Goal: Task Accomplishment & Management: Complete application form

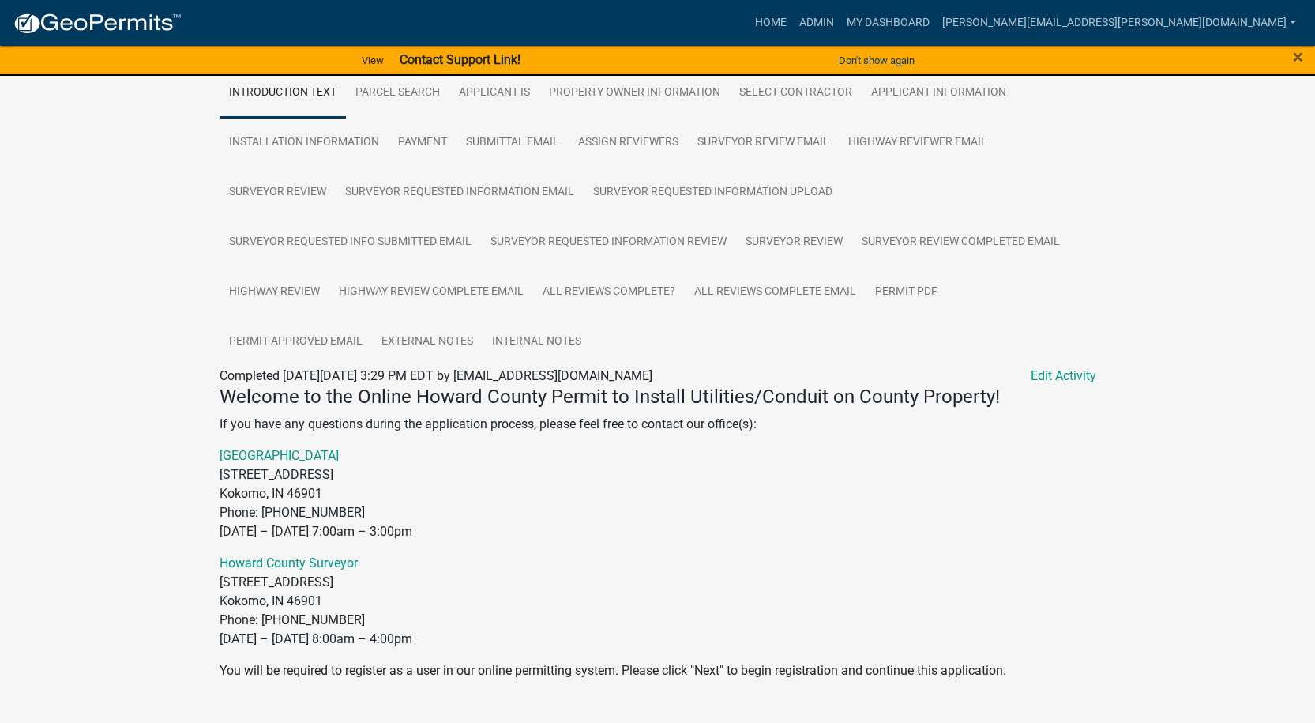
scroll to position [316, 0]
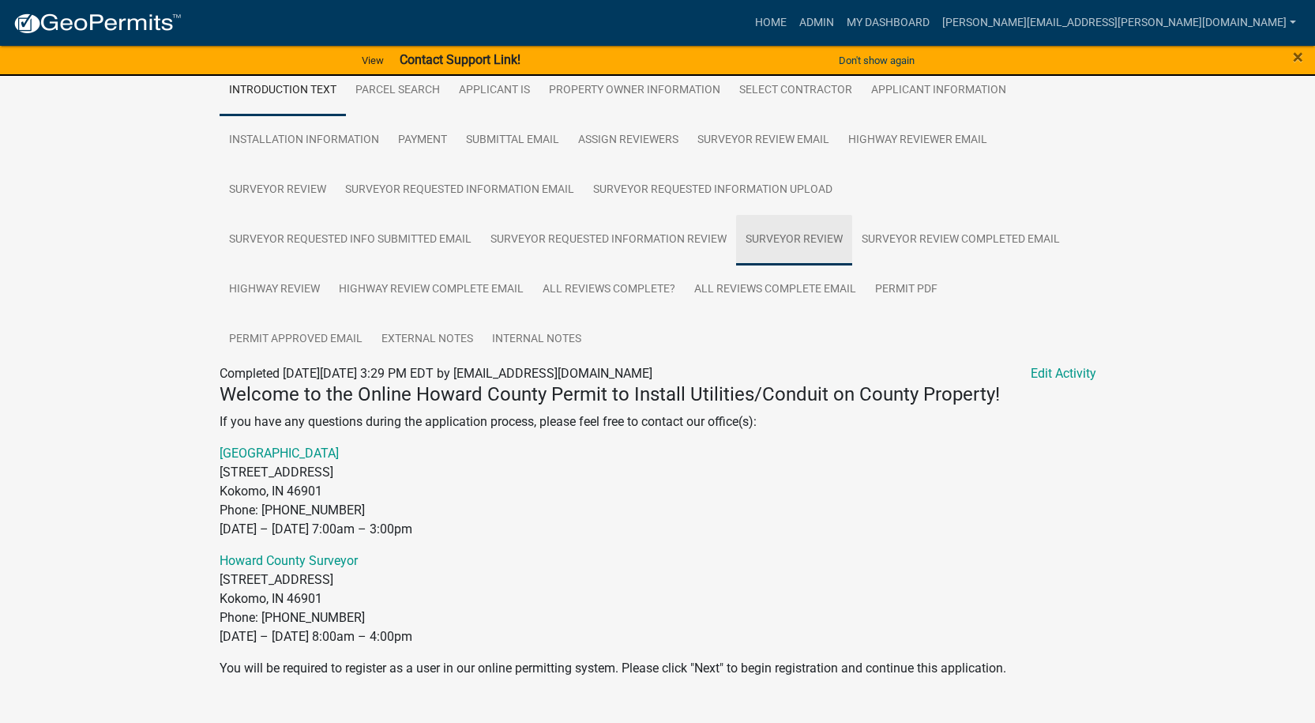
click at [800, 237] on link "Surveyor Review" at bounding box center [794, 240] width 116 height 51
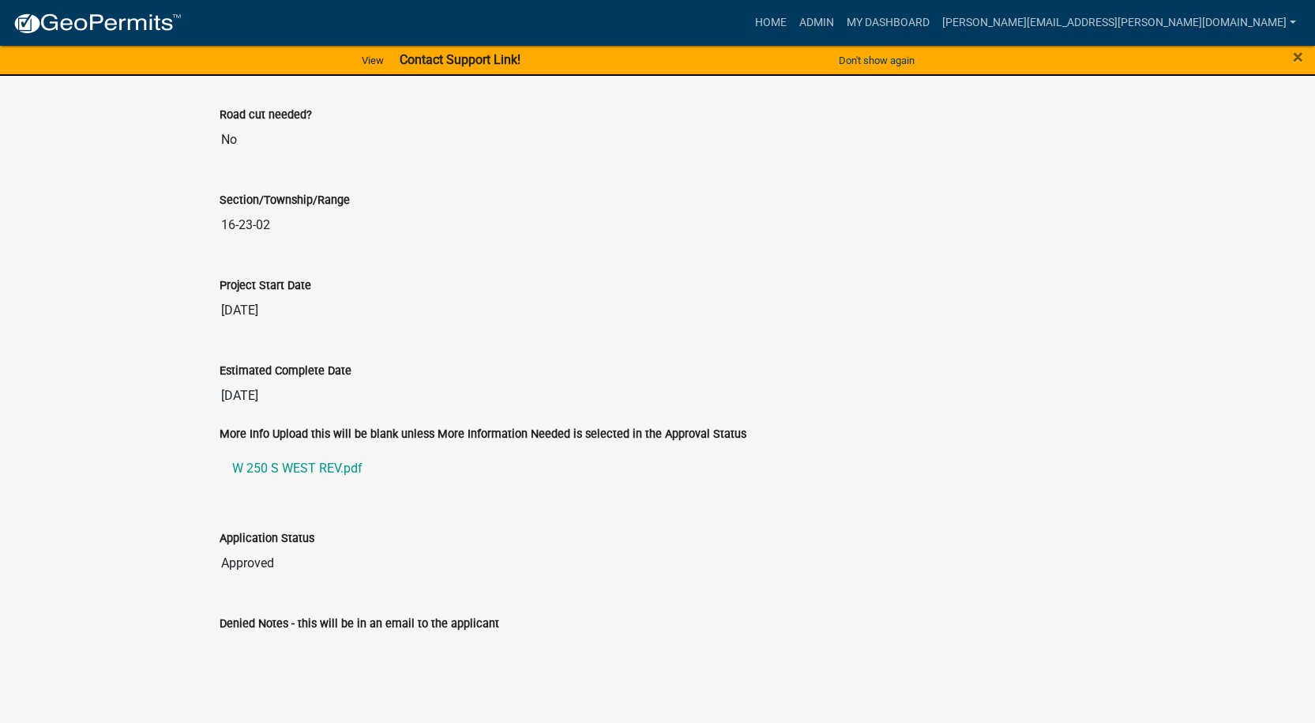
scroll to position [2993, 0]
click at [292, 464] on link "W 250 S WEST REV.pdf" at bounding box center [658, 468] width 877 height 38
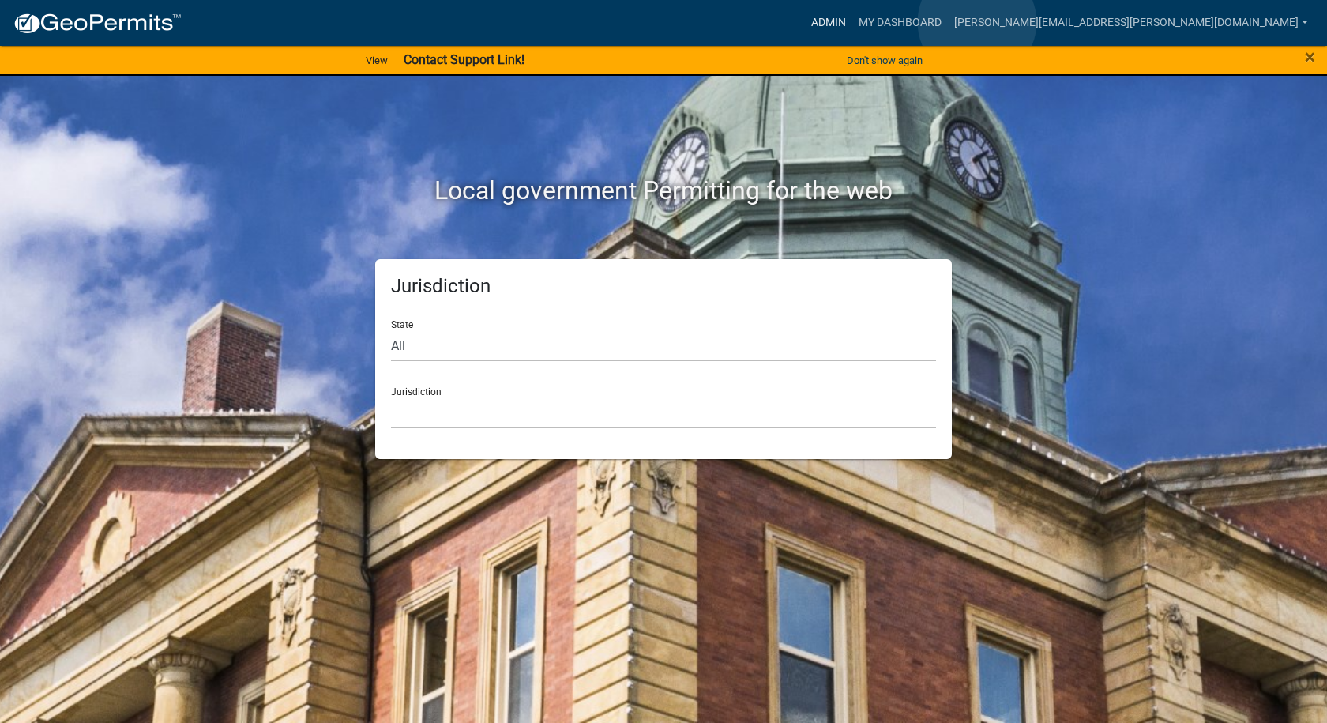
click at [852, 22] on link "Admin" at bounding box center [828, 23] width 47 height 30
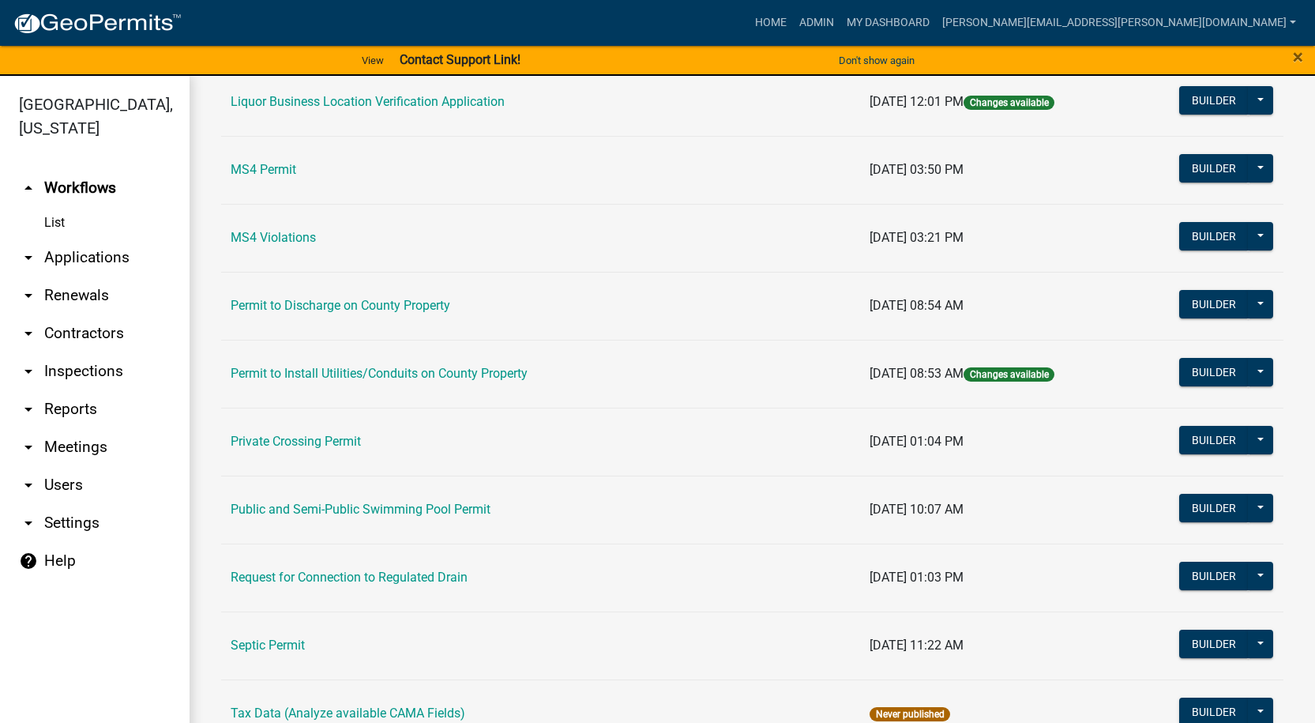
scroll to position [1372, 0]
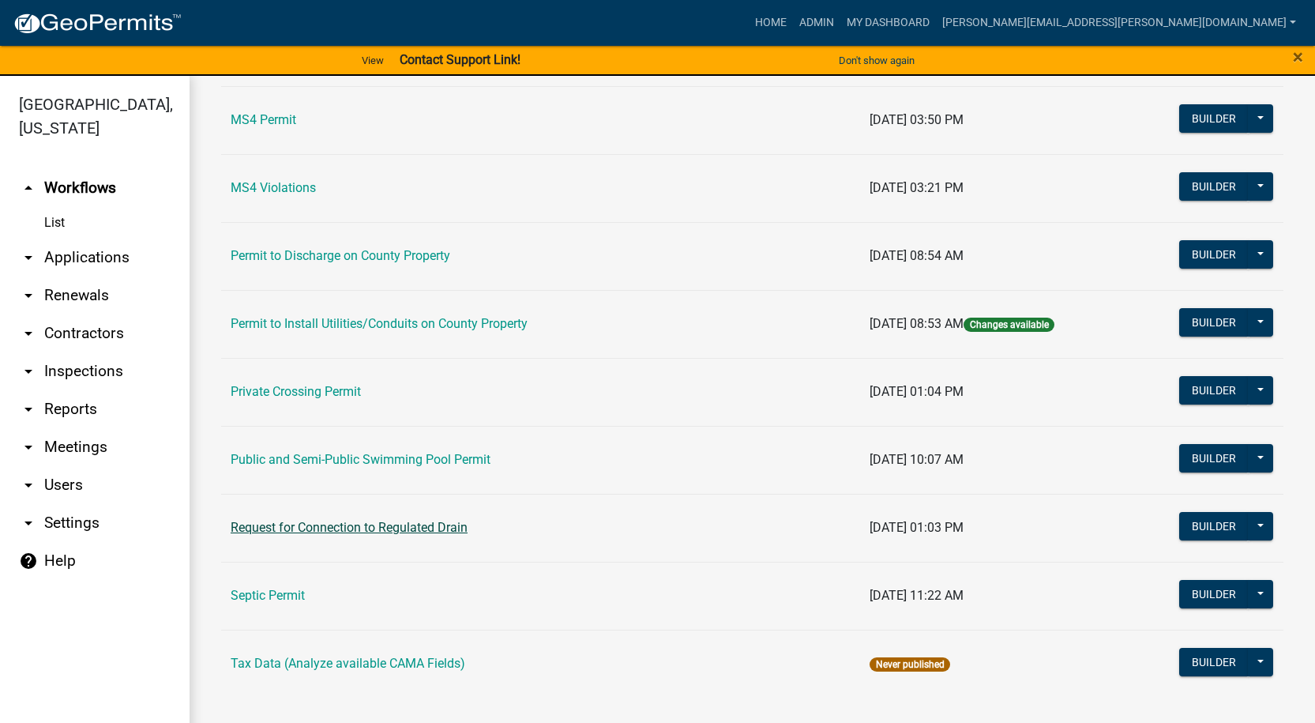
click at [314, 529] on link "Request for Connection to Regulated Drain" at bounding box center [349, 527] width 237 height 15
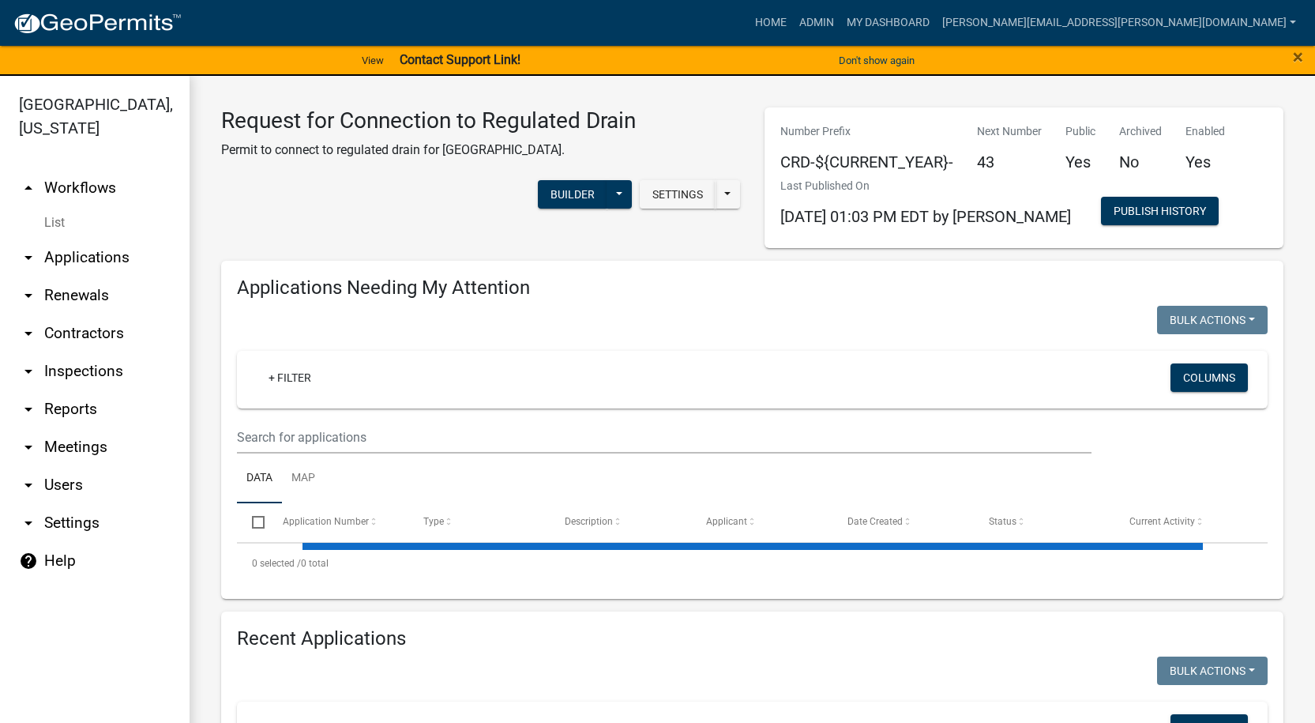
select select "1: 25"
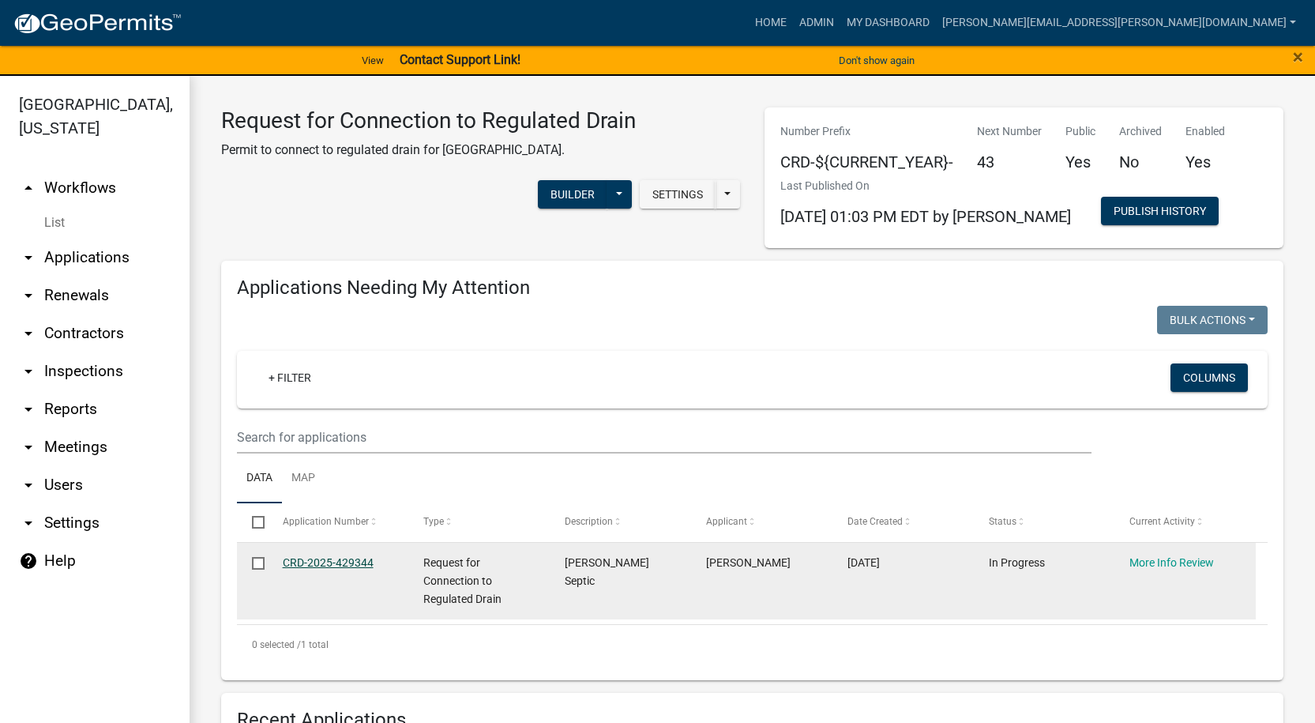
click at [319, 558] on link "CRD-2025-429344" at bounding box center [328, 562] width 91 height 13
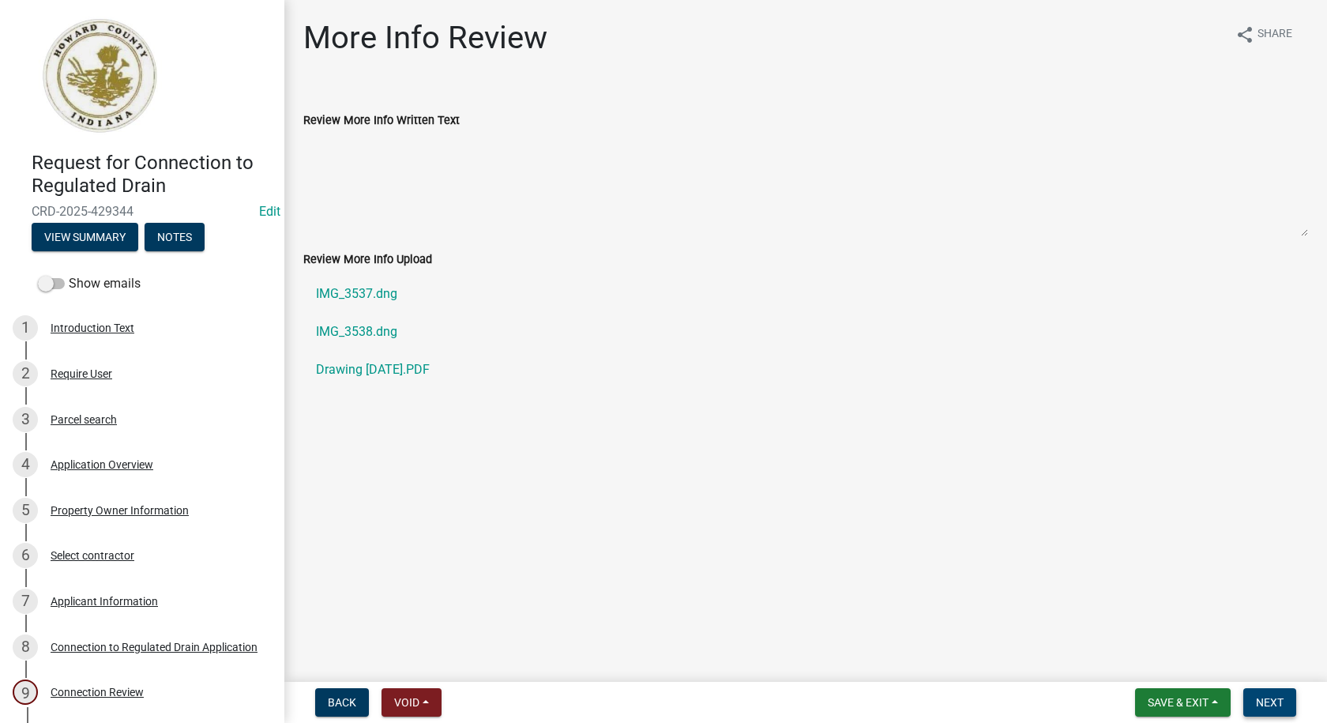
click at [1285, 700] on button "Next" at bounding box center [1269, 702] width 53 height 28
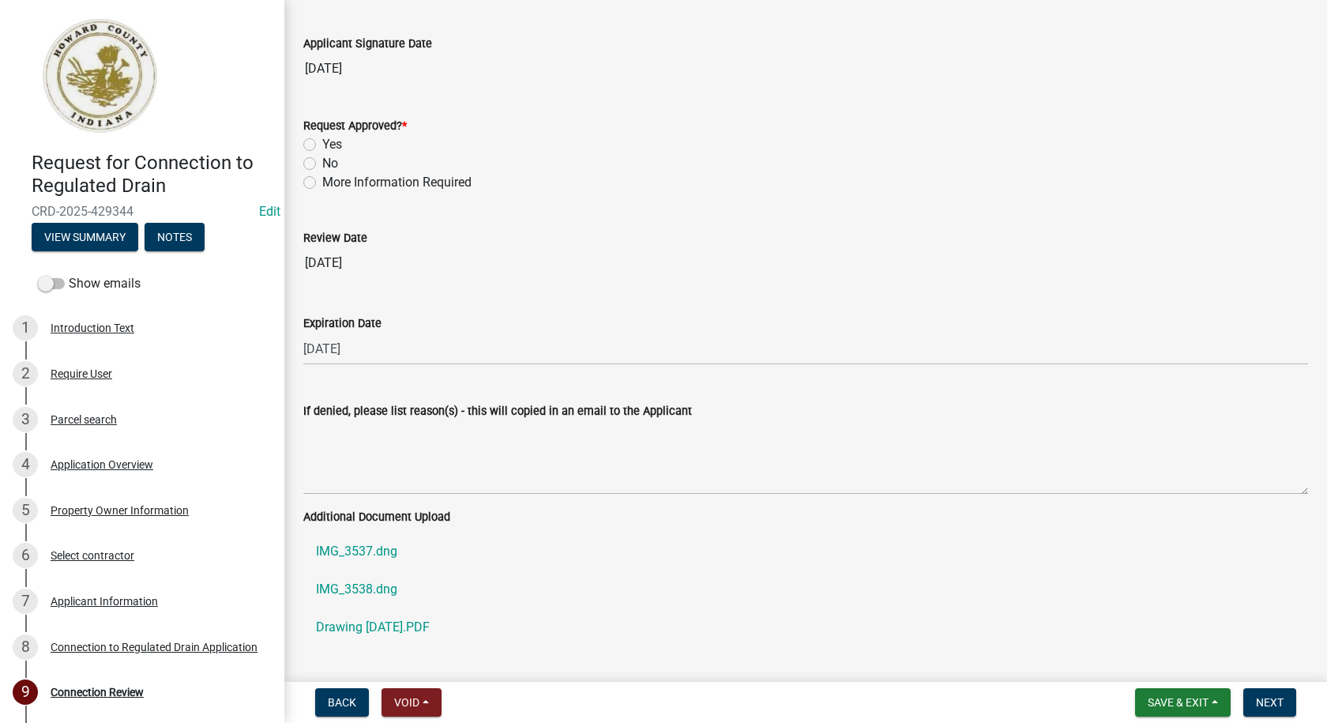
scroll to position [3054, 0]
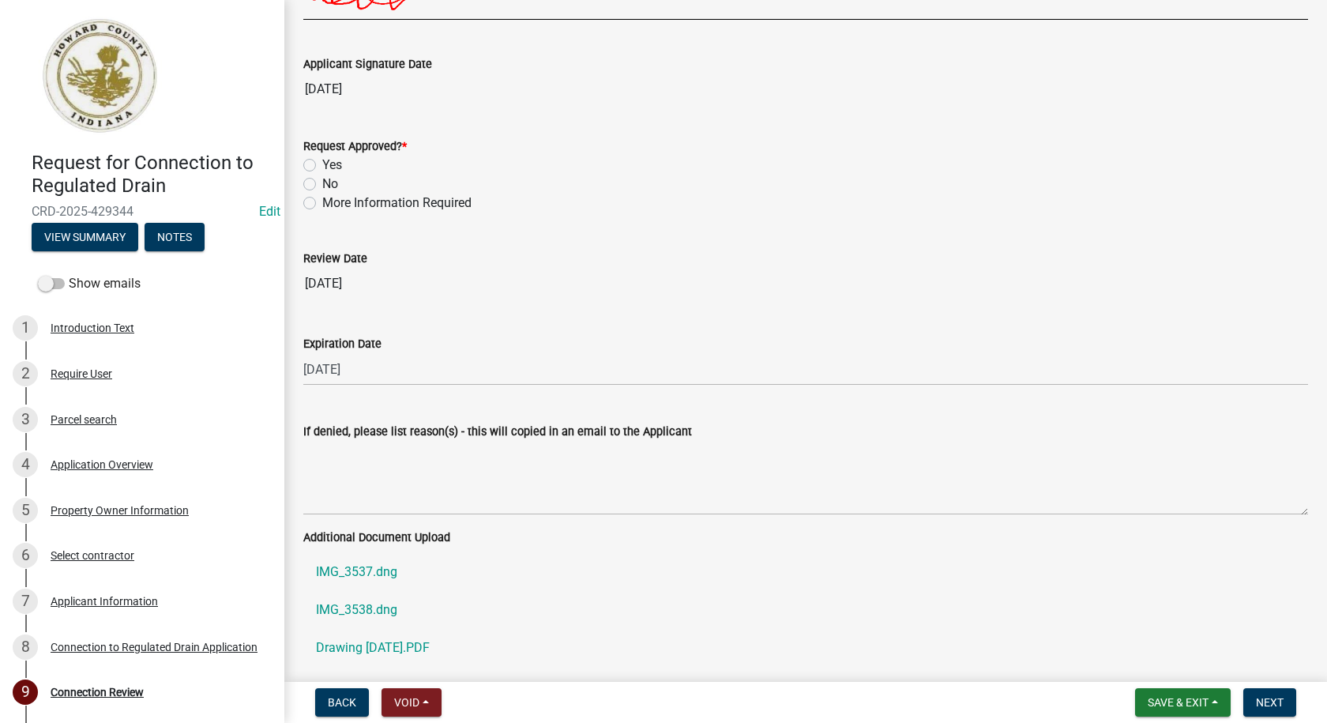
click at [322, 160] on label "Yes" at bounding box center [332, 165] width 20 height 19
click at [322, 160] on input "Yes" at bounding box center [327, 161] width 10 height 10
radio input "true"
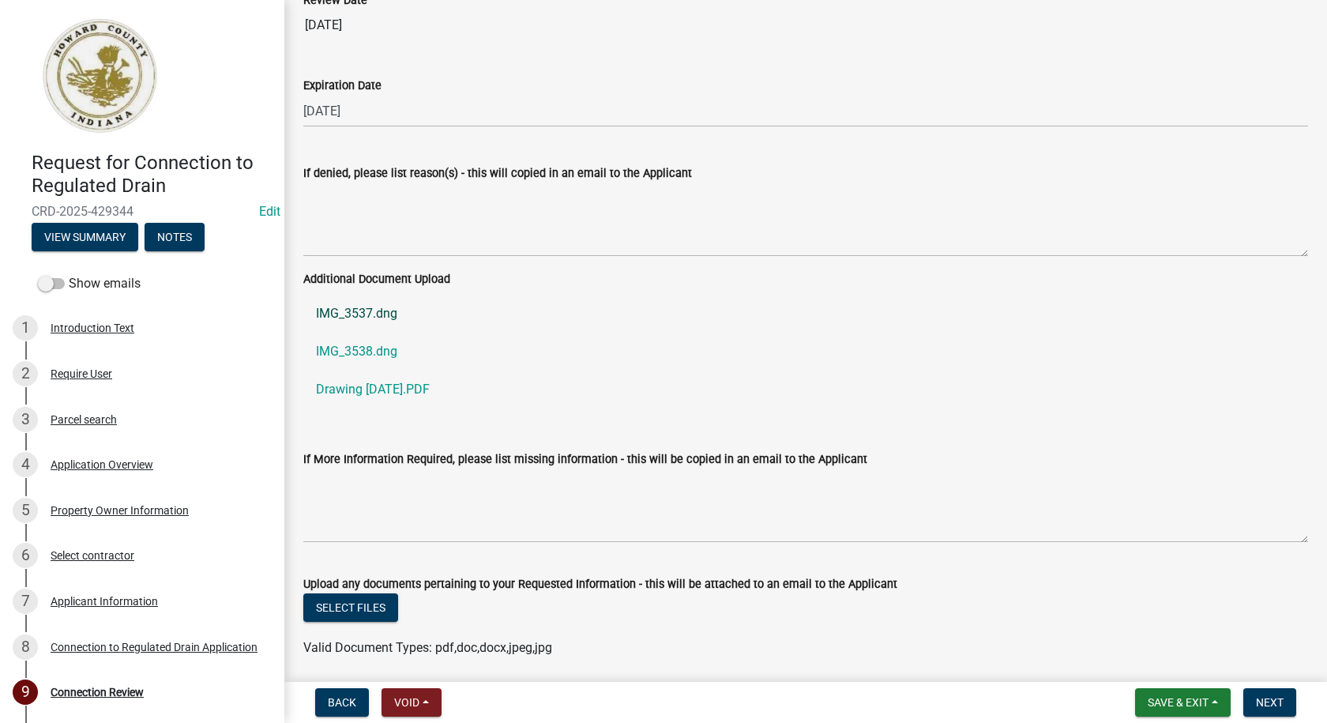
scroll to position [3370, 0]
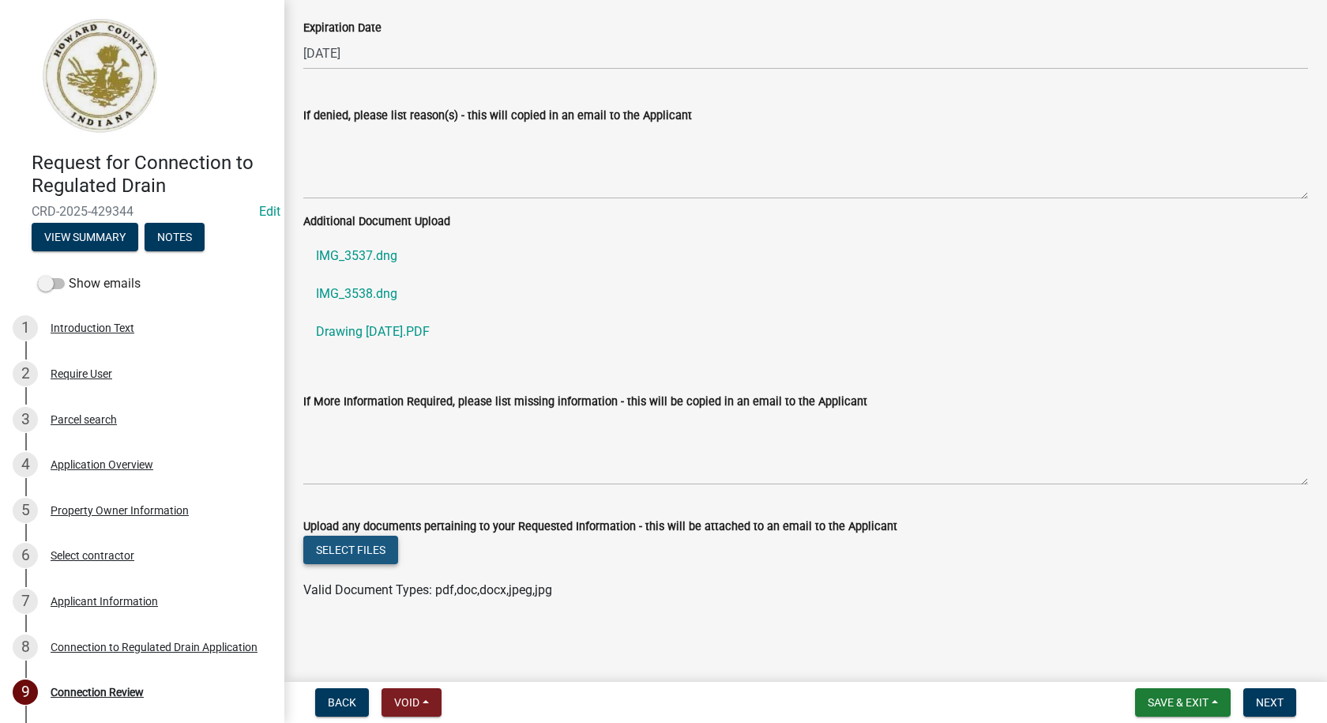
click at [371, 552] on button "Select files" at bounding box center [350, 550] width 95 height 28
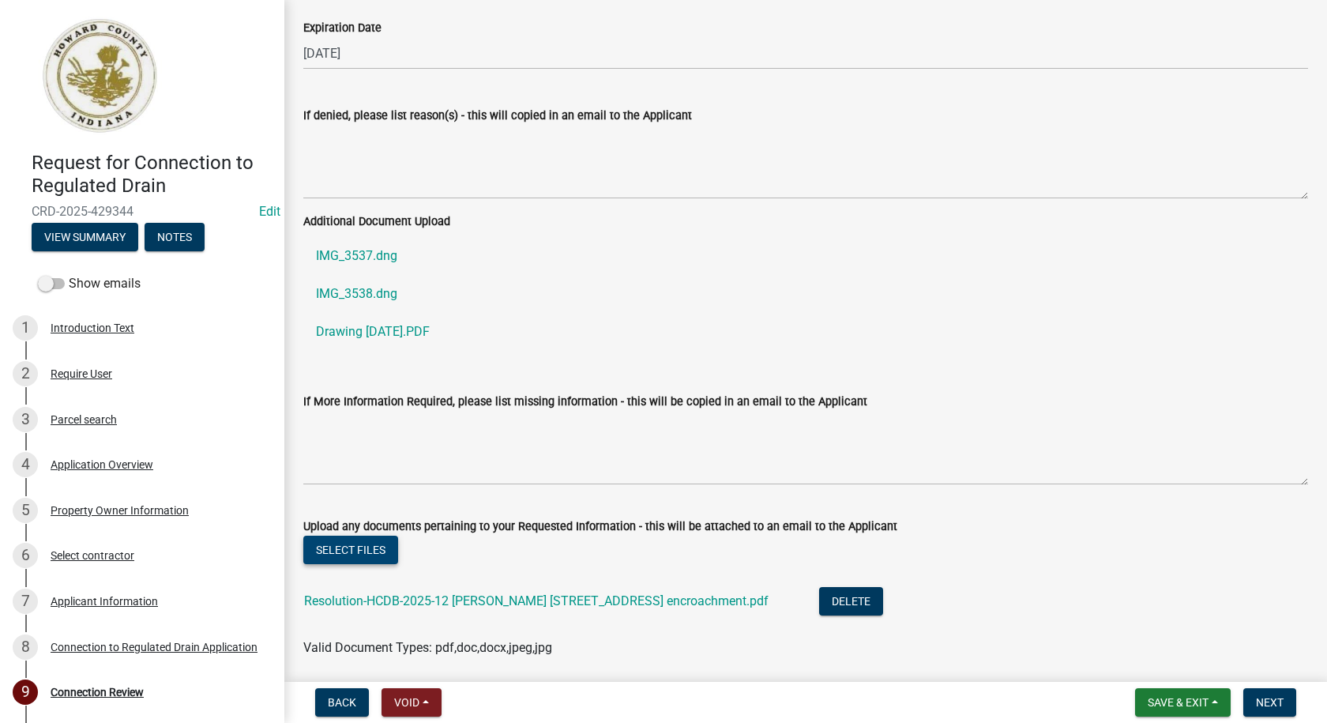
scroll to position [3427, 0]
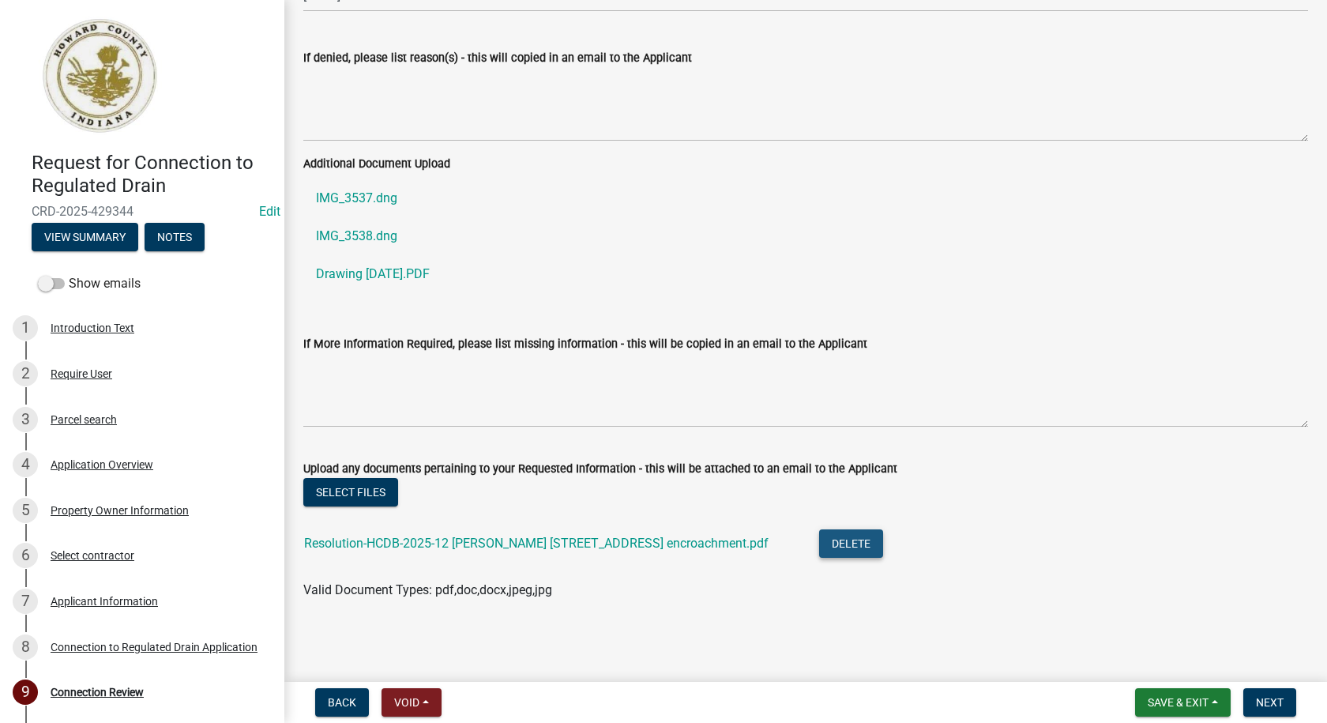
click at [846, 544] on button "Delete" at bounding box center [851, 543] width 64 height 28
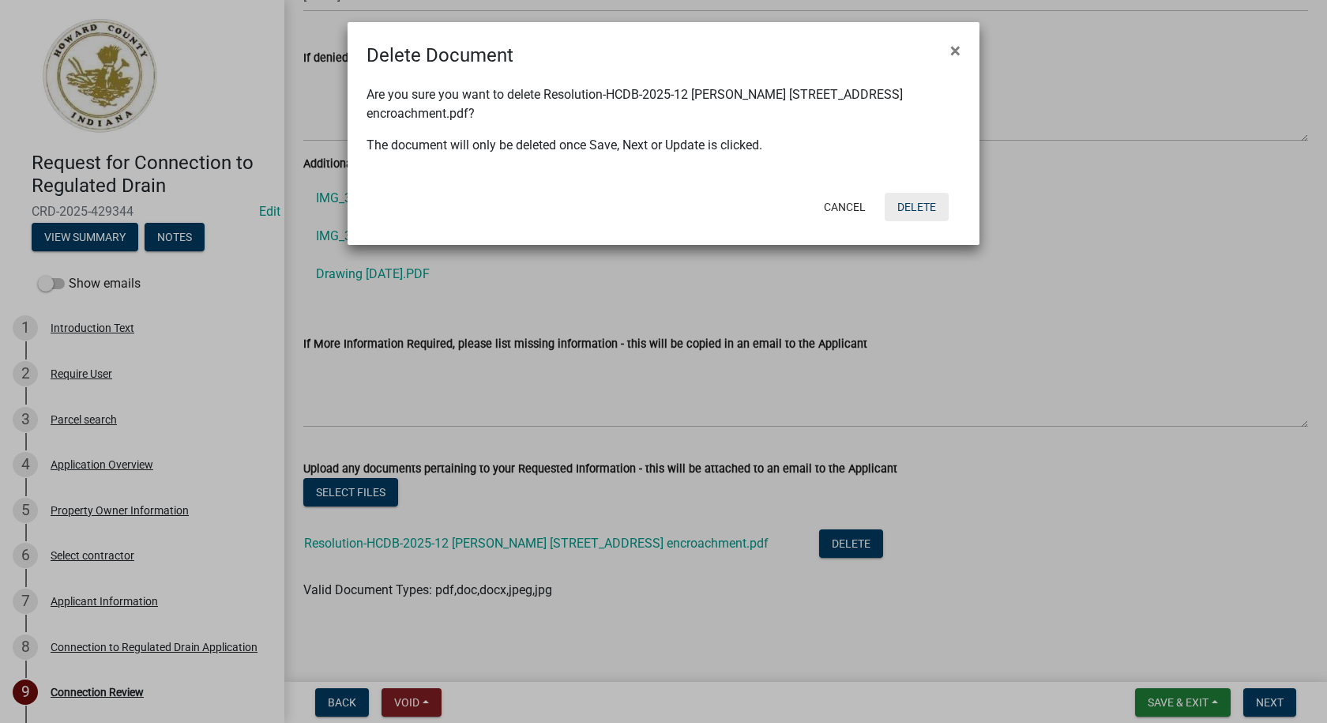
click at [917, 202] on button "Delete" at bounding box center [917, 207] width 64 height 28
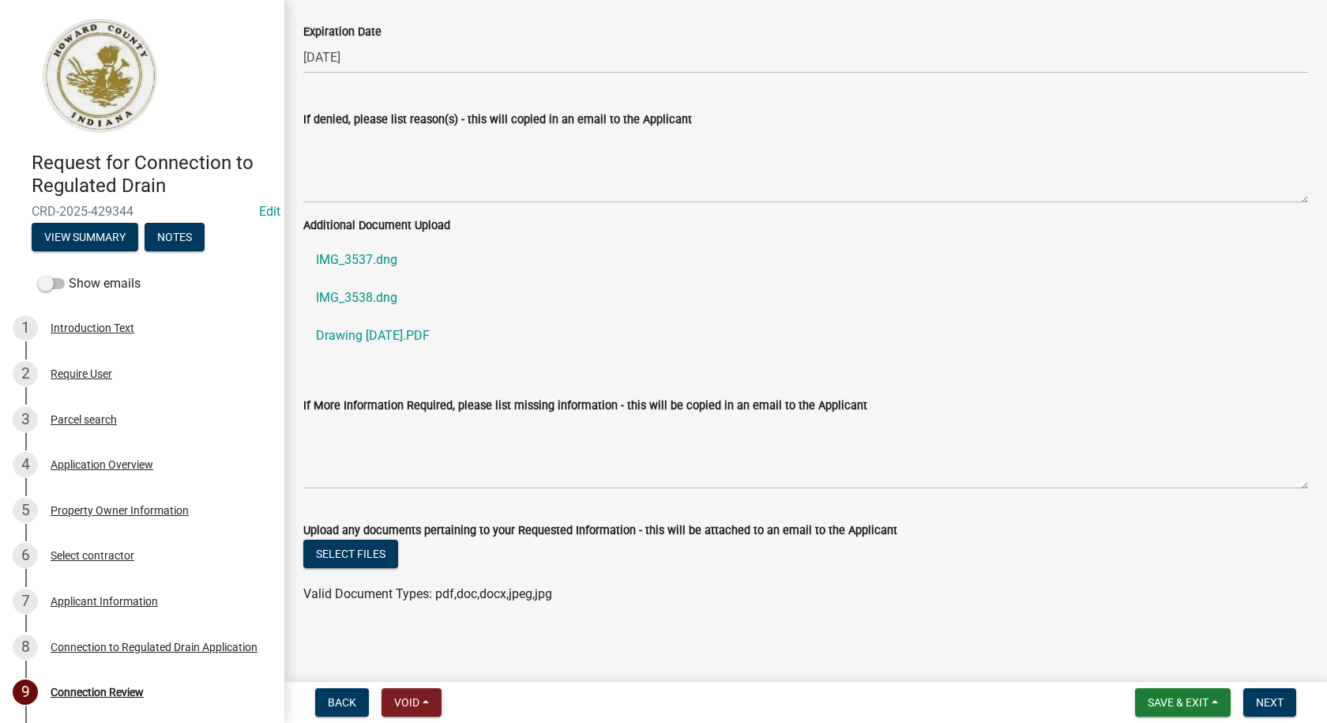
scroll to position [3370, 0]
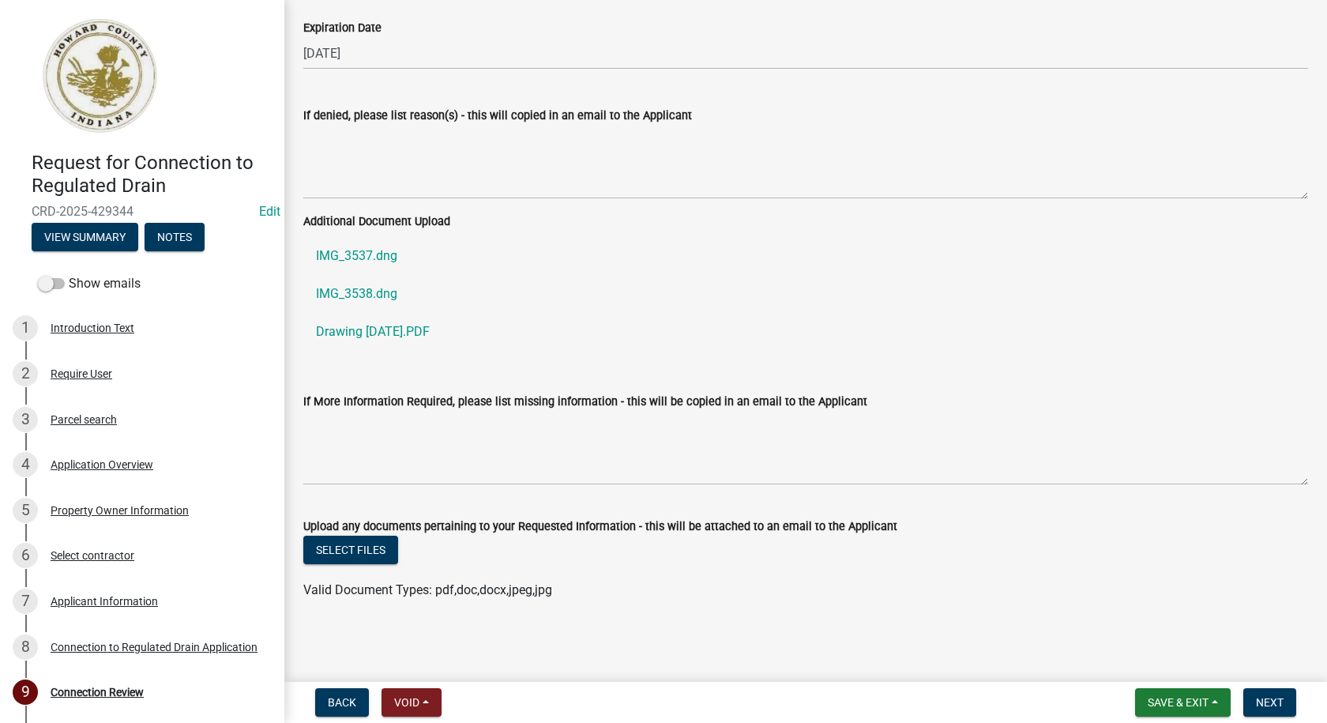
drag, startPoint x: 1304, startPoint y: 700, endPoint x: 1286, endPoint y: 702, distance: 18.3
click at [1303, 700] on div "Back Void Withdraw Lock Expire Void Save & Exit Save Save & Exit Next" at bounding box center [805, 702] width 1017 height 28
click at [1278, 703] on span "Next" at bounding box center [1270, 702] width 28 height 13
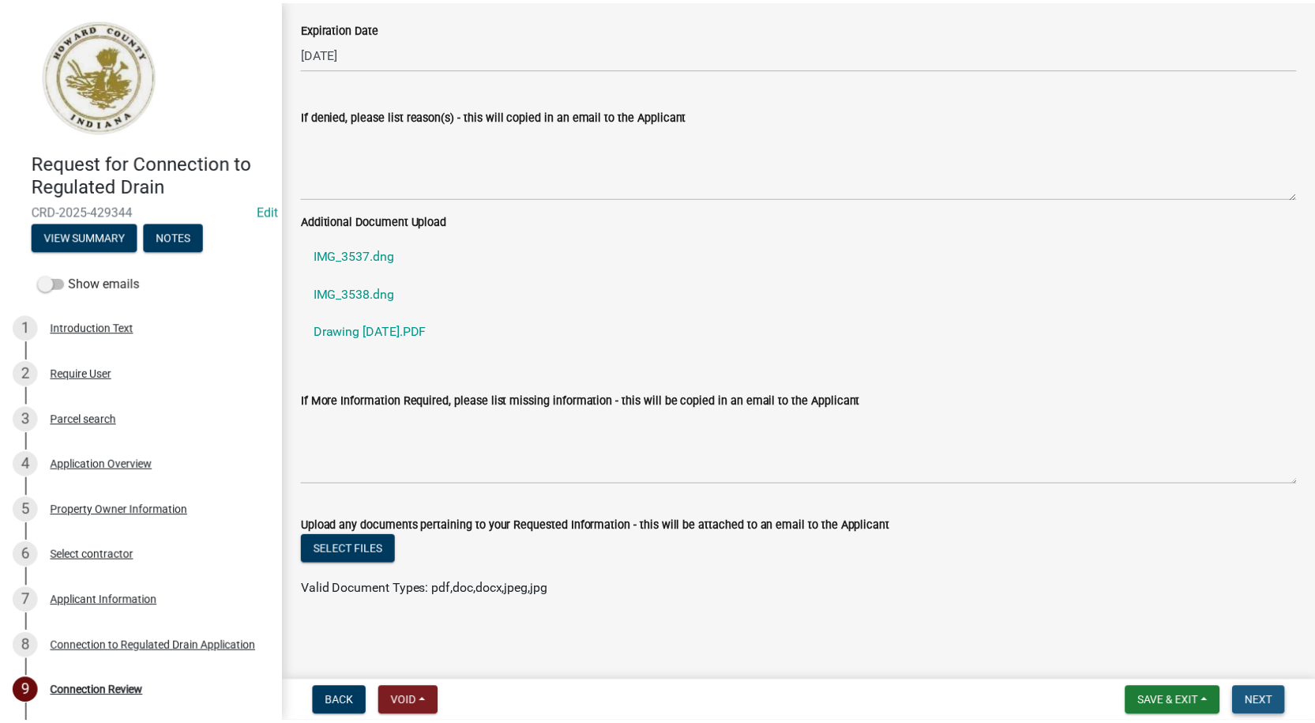
scroll to position [0, 0]
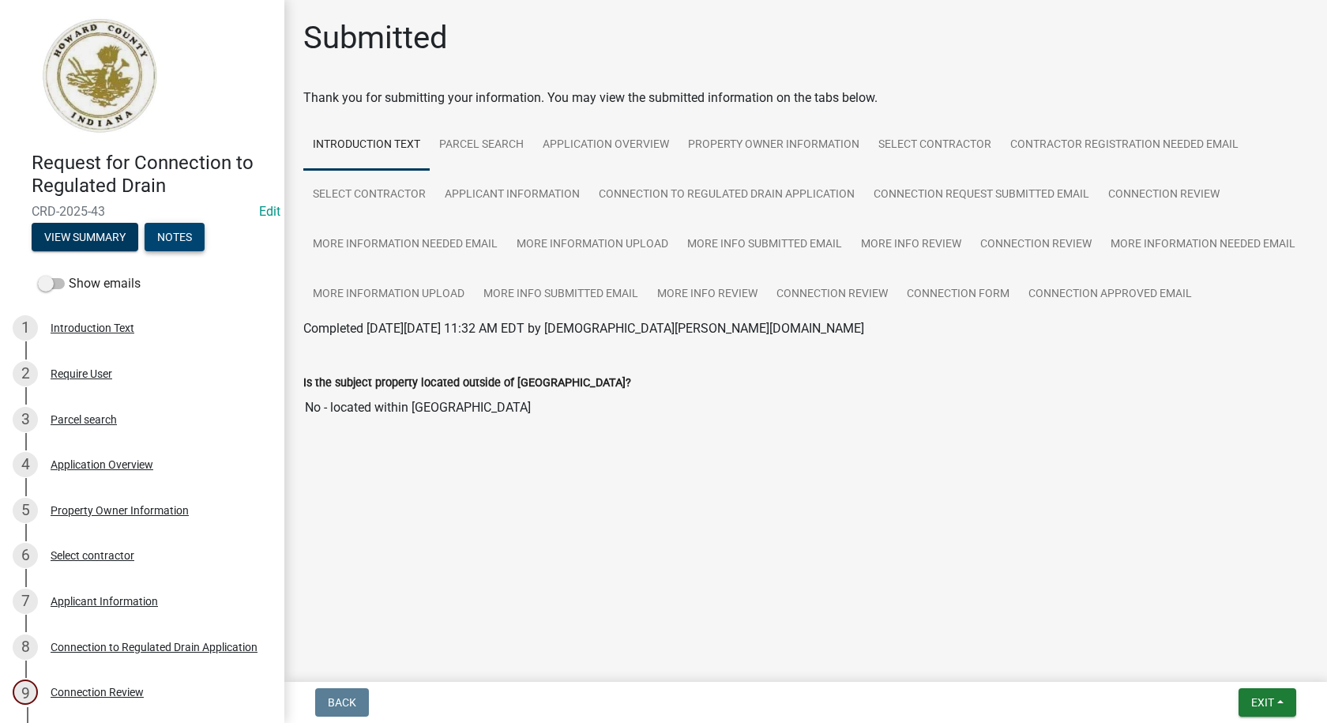
click at [179, 239] on button "Notes" at bounding box center [175, 237] width 60 height 28
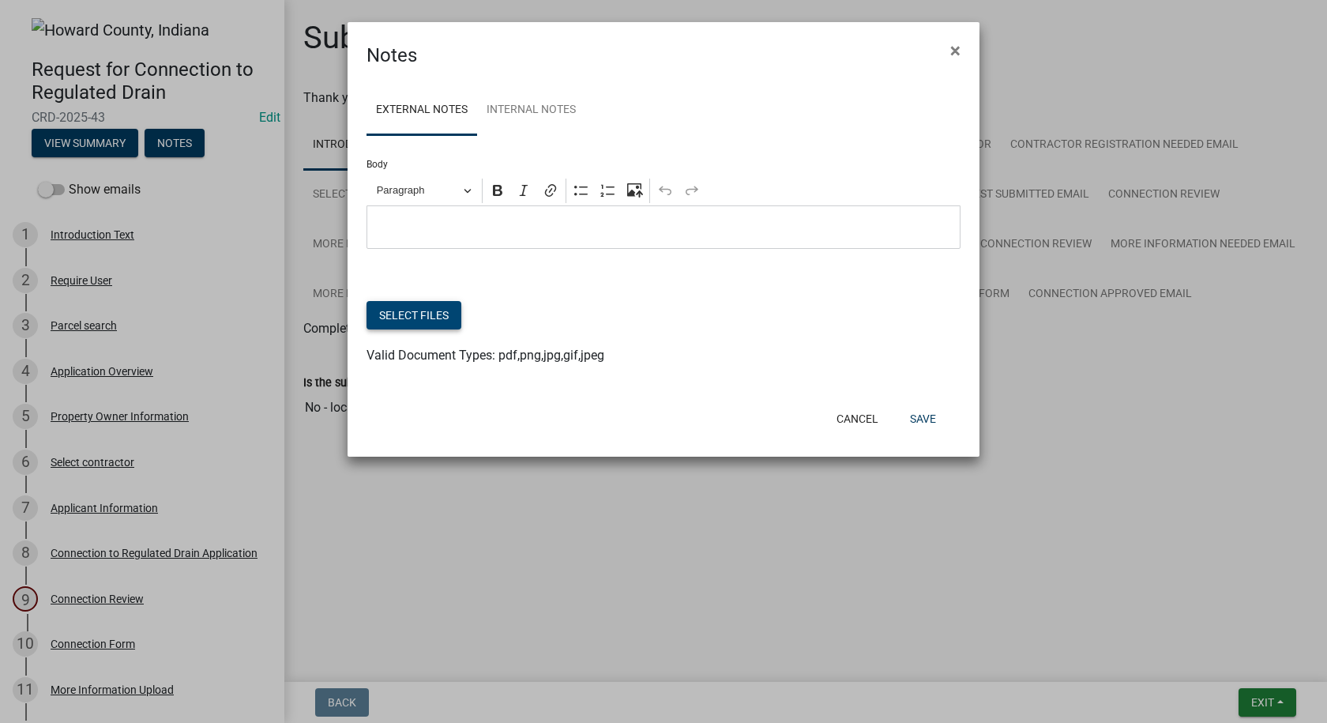
click at [408, 317] on button "Select files" at bounding box center [413, 315] width 95 height 28
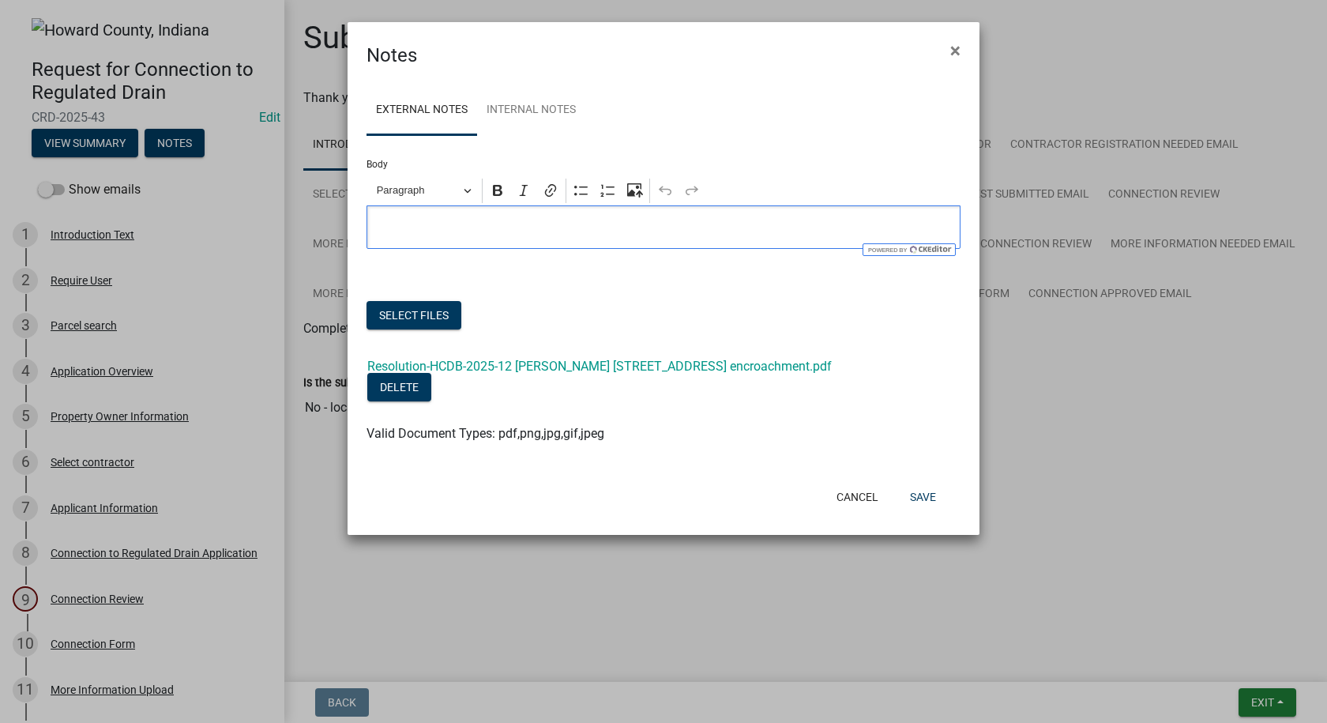
click at [519, 222] on p "Editor editing area: main. Press Alt+0 for help." at bounding box center [663, 227] width 577 height 19
click at [923, 496] on button "Save" at bounding box center [922, 497] width 51 height 28
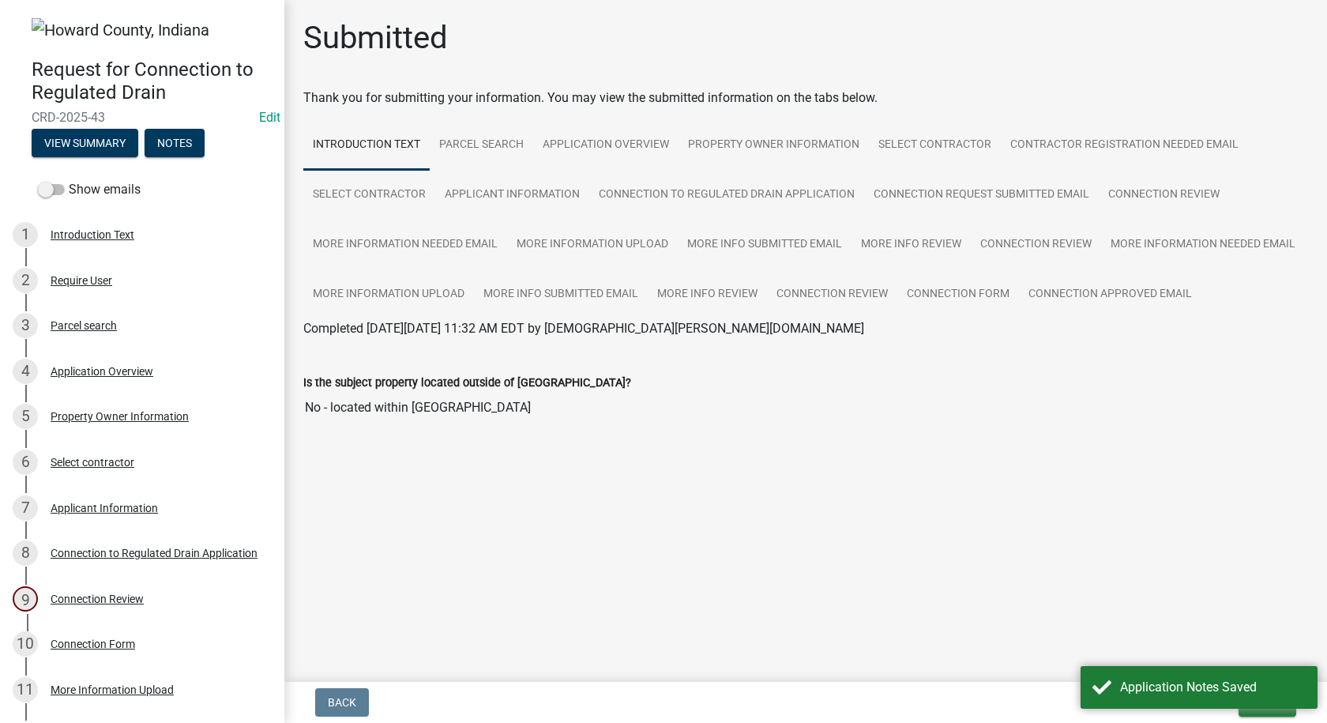
click at [990, 374] on div "Is the subject property located outside of [GEOGRAPHIC_DATA]?" at bounding box center [805, 382] width 1005 height 19
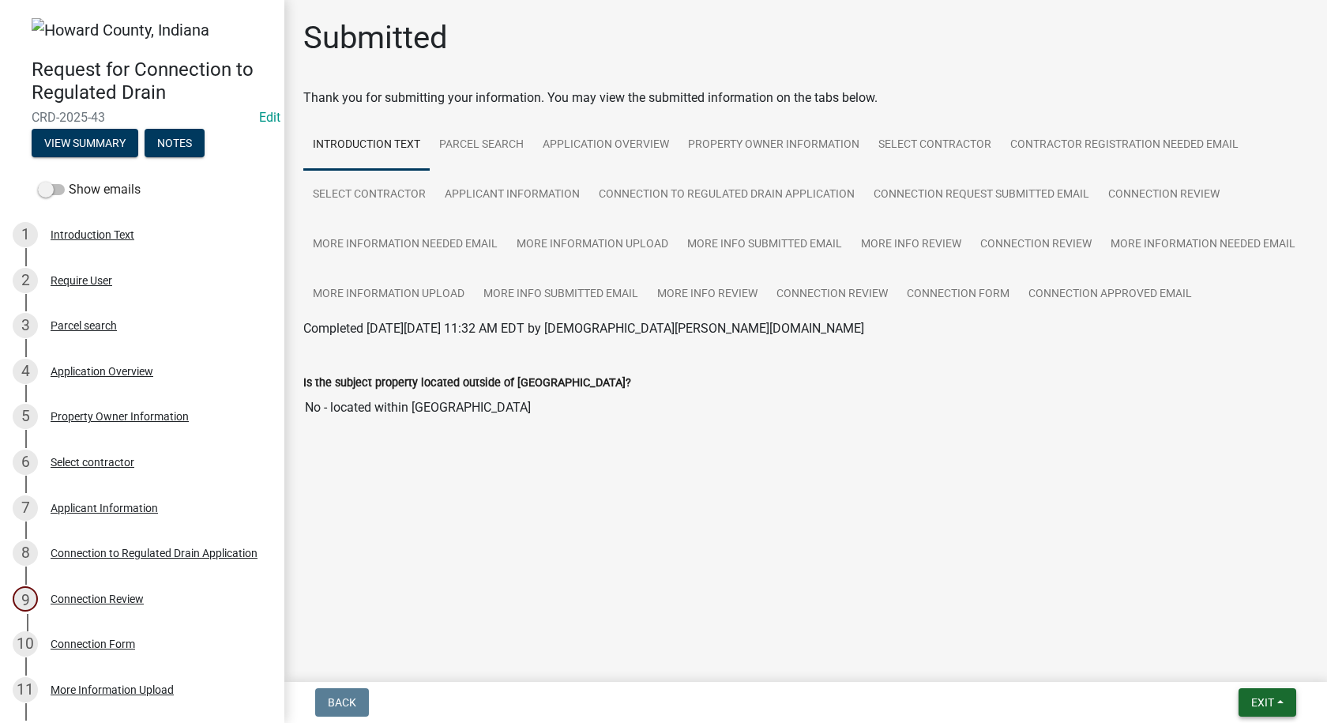
click at [1277, 702] on button "Exit" at bounding box center [1267, 702] width 58 height 28
click at [1230, 655] on button "Save & Exit" at bounding box center [1233, 661] width 126 height 38
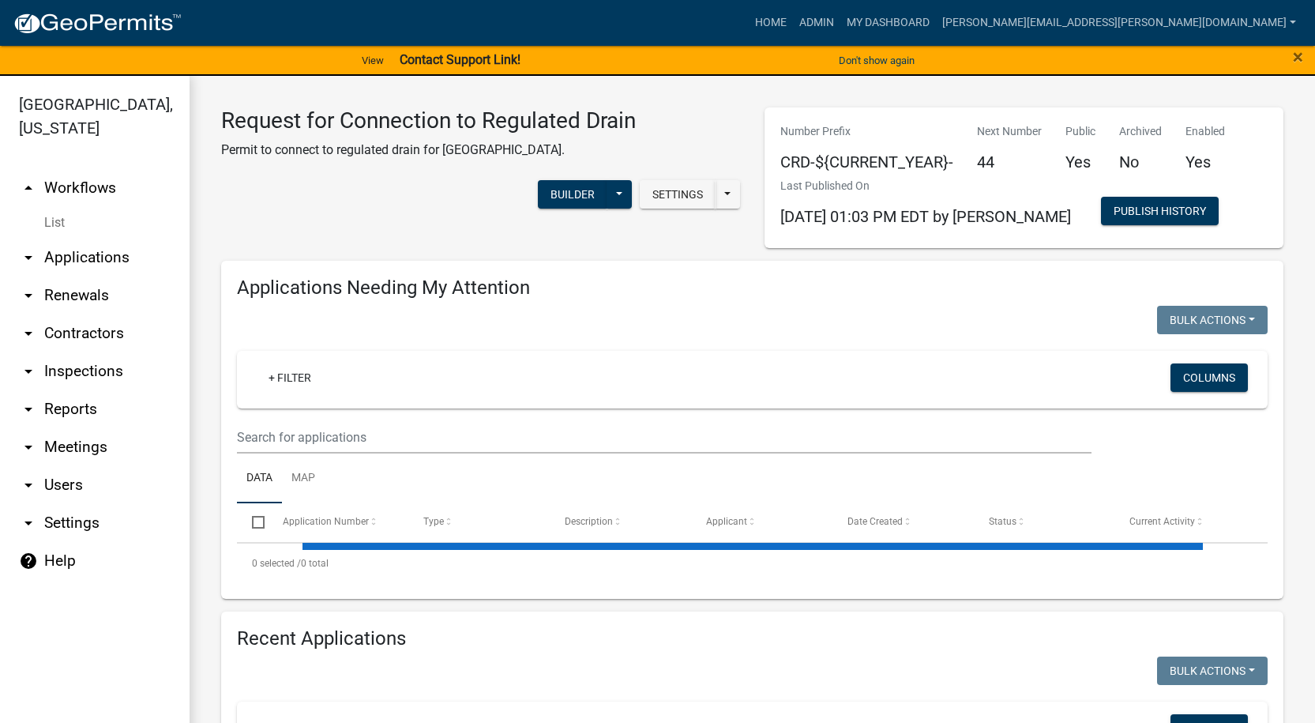
select select "1: 25"
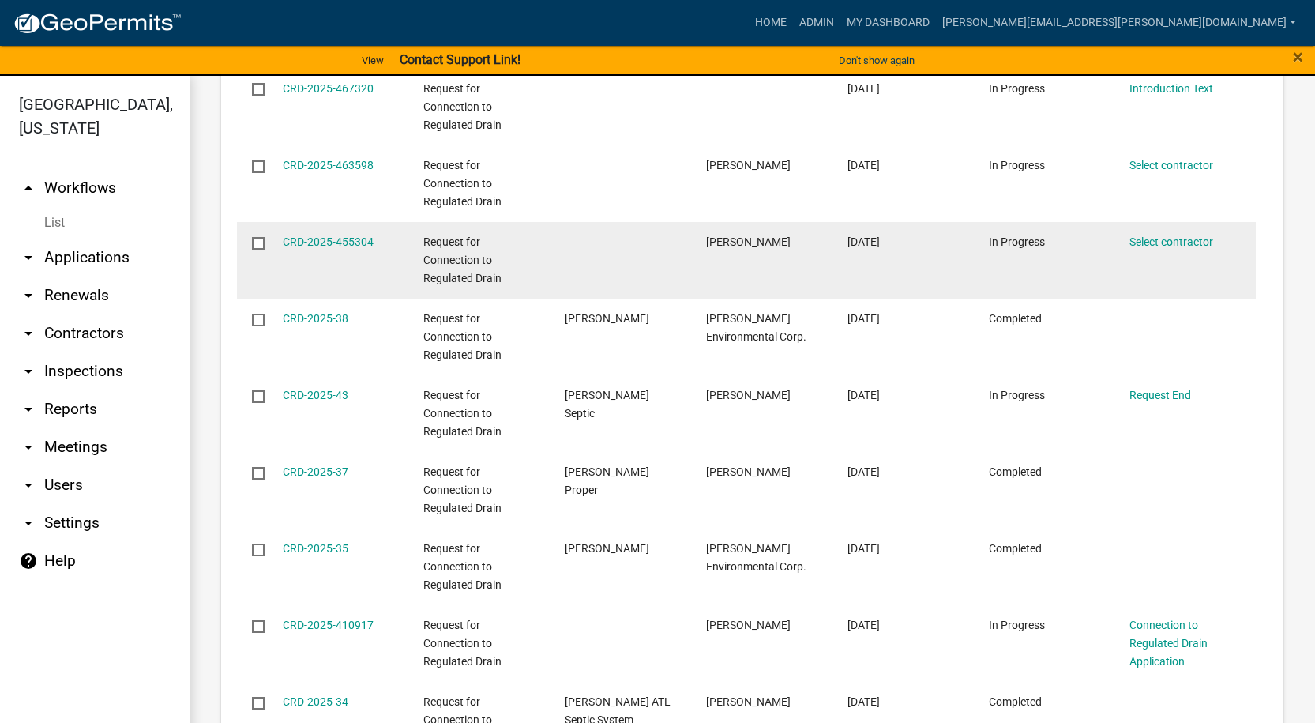
scroll to position [1294, 0]
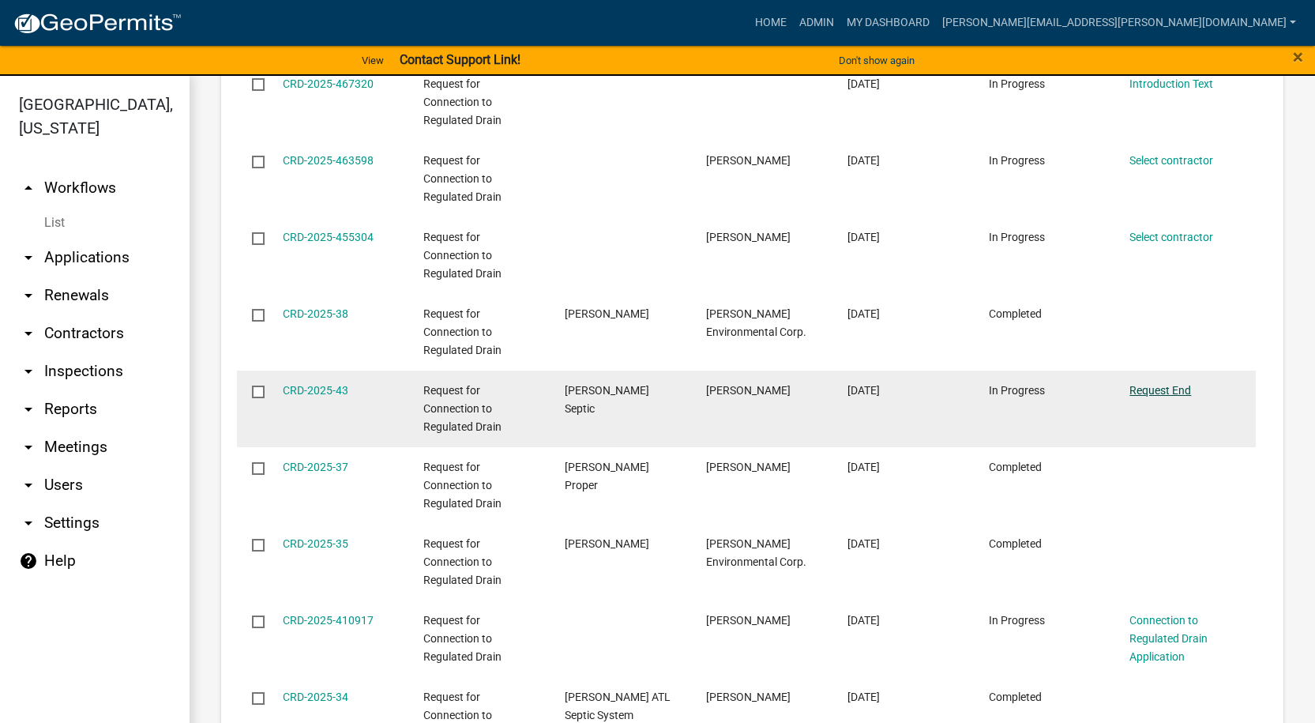
click at [1169, 389] on link "Request End" at bounding box center [1160, 390] width 62 height 13
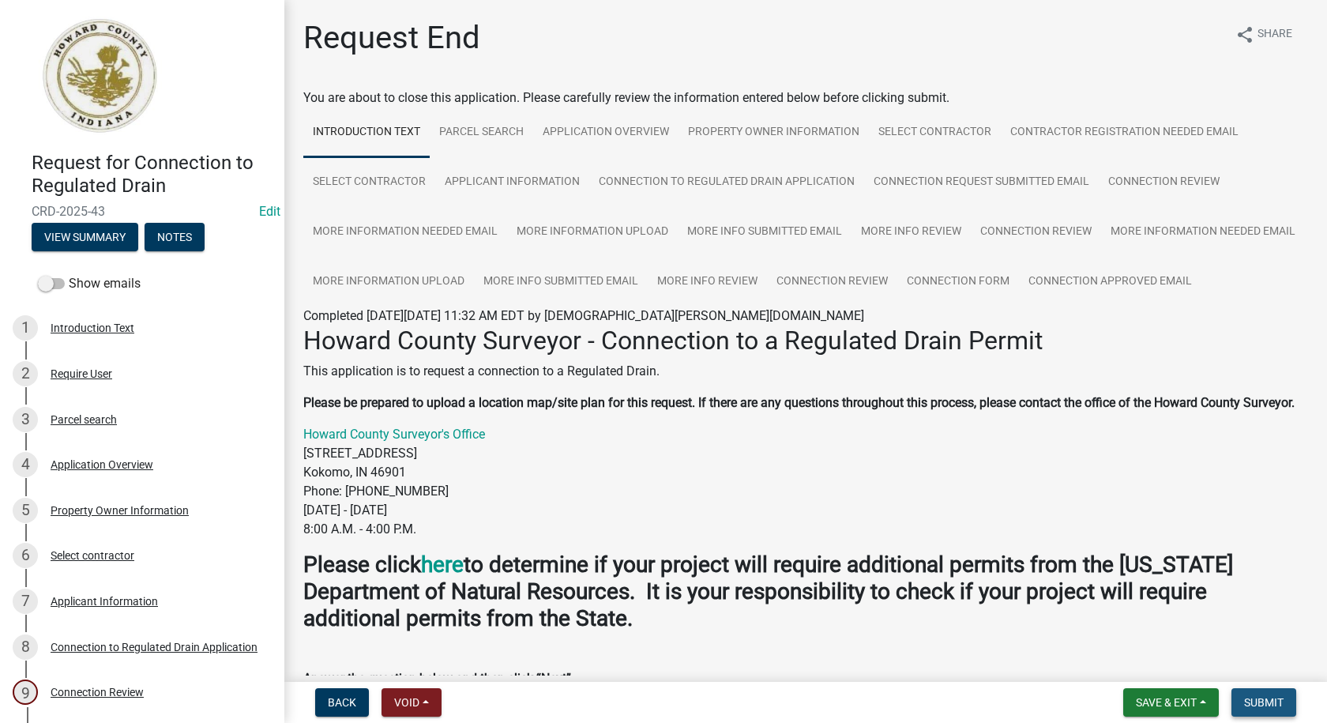
click at [1253, 706] on span "Submit" at bounding box center [1263, 702] width 39 height 13
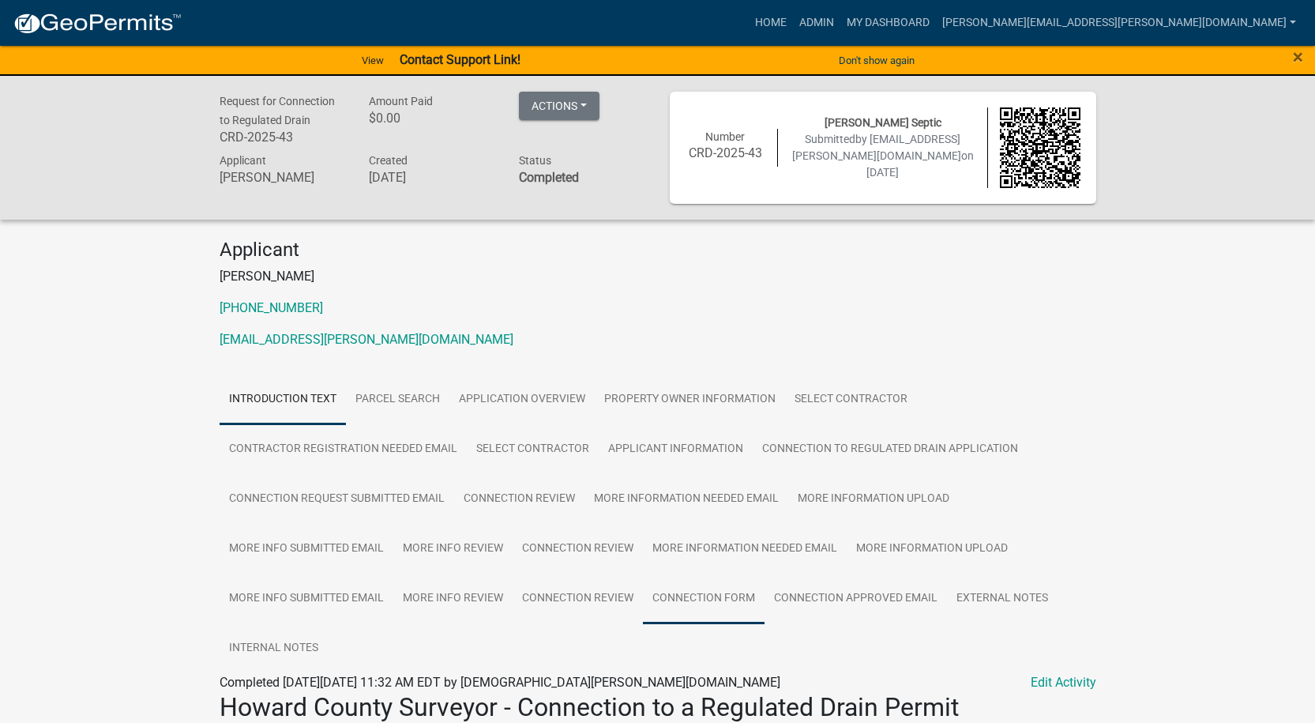
click at [724, 599] on link "Connection Form" at bounding box center [704, 598] width 122 height 51
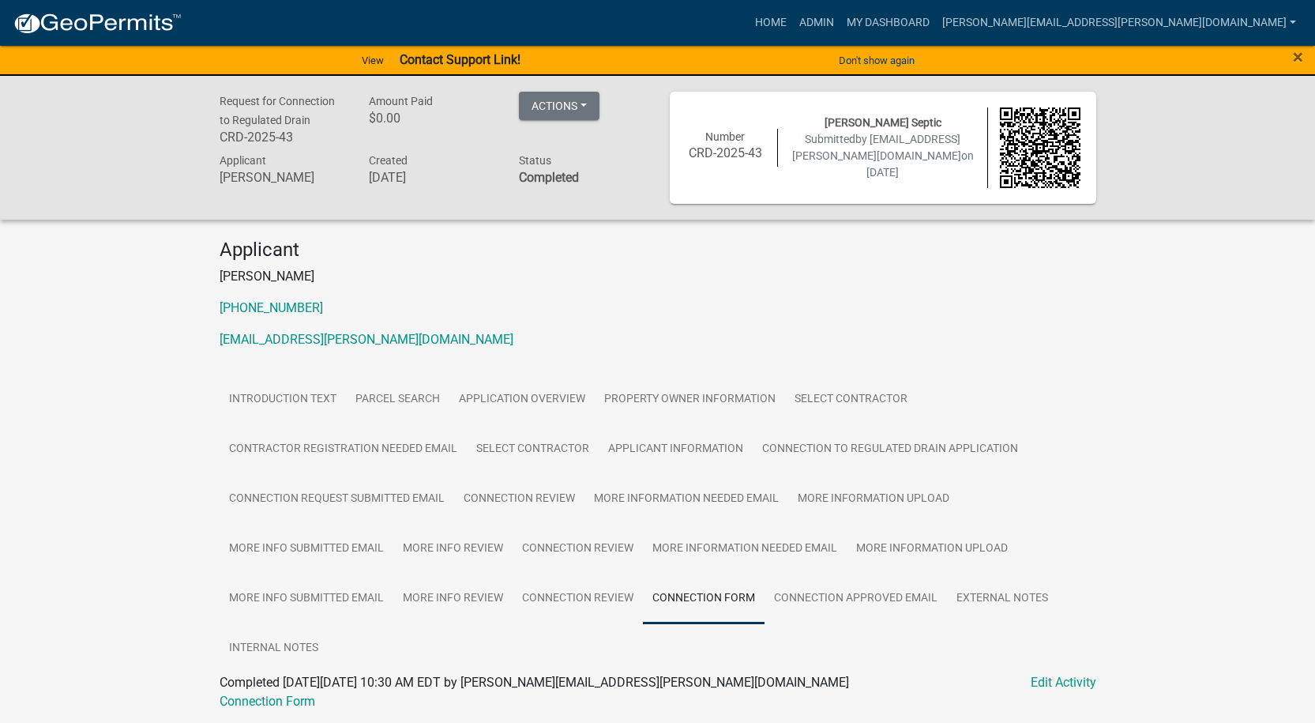
scroll to position [55, 0]
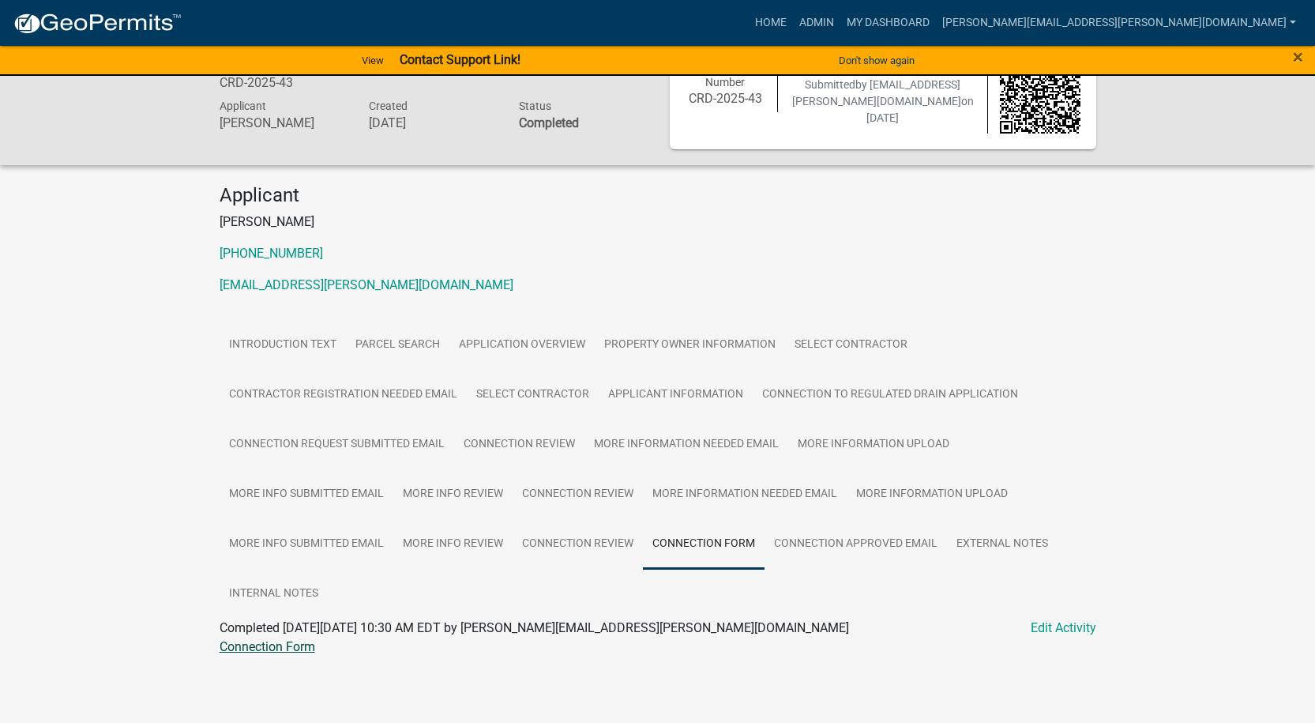
click at [277, 647] on link "Connection Form" at bounding box center [268, 646] width 96 height 15
click at [565, 544] on link "Connection Review" at bounding box center [578, 544] width 130 height 51
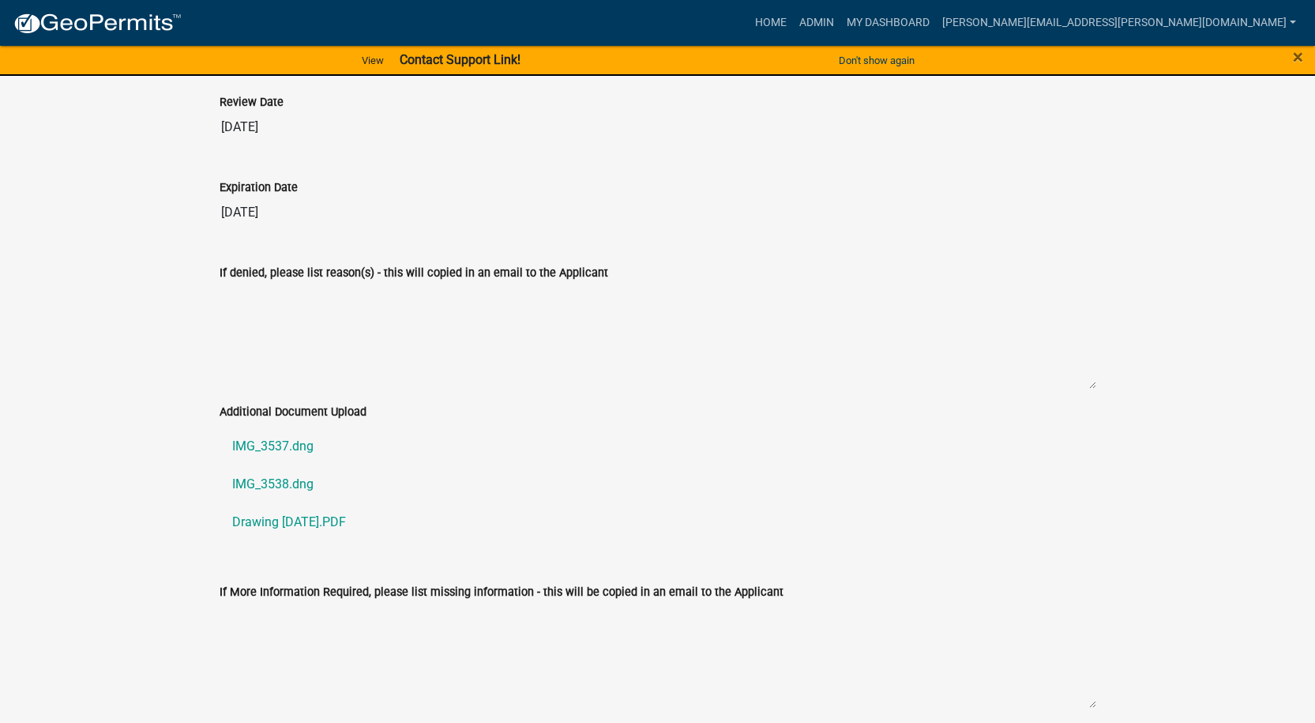
scroll to position [3910, 0]
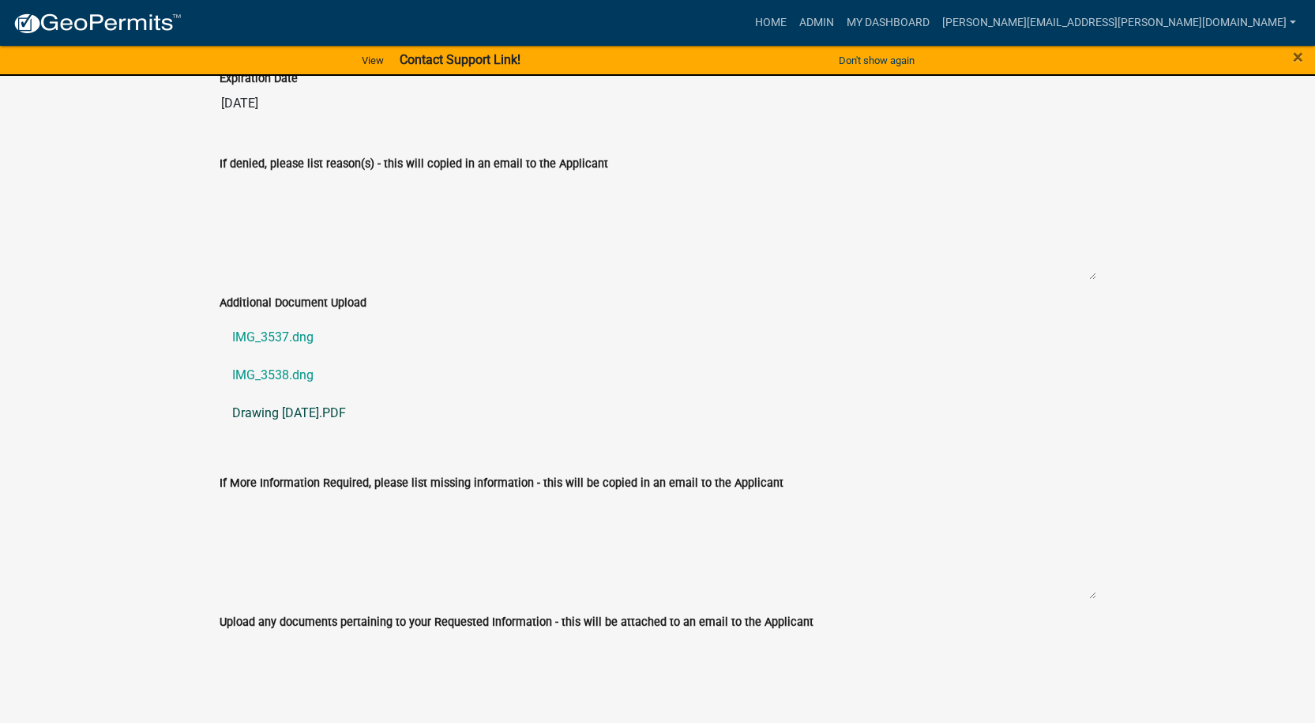
click at [270, 413] on link "Drawing 8-28-25.PDF" at bounding box center [658, 413] width 877 height 38
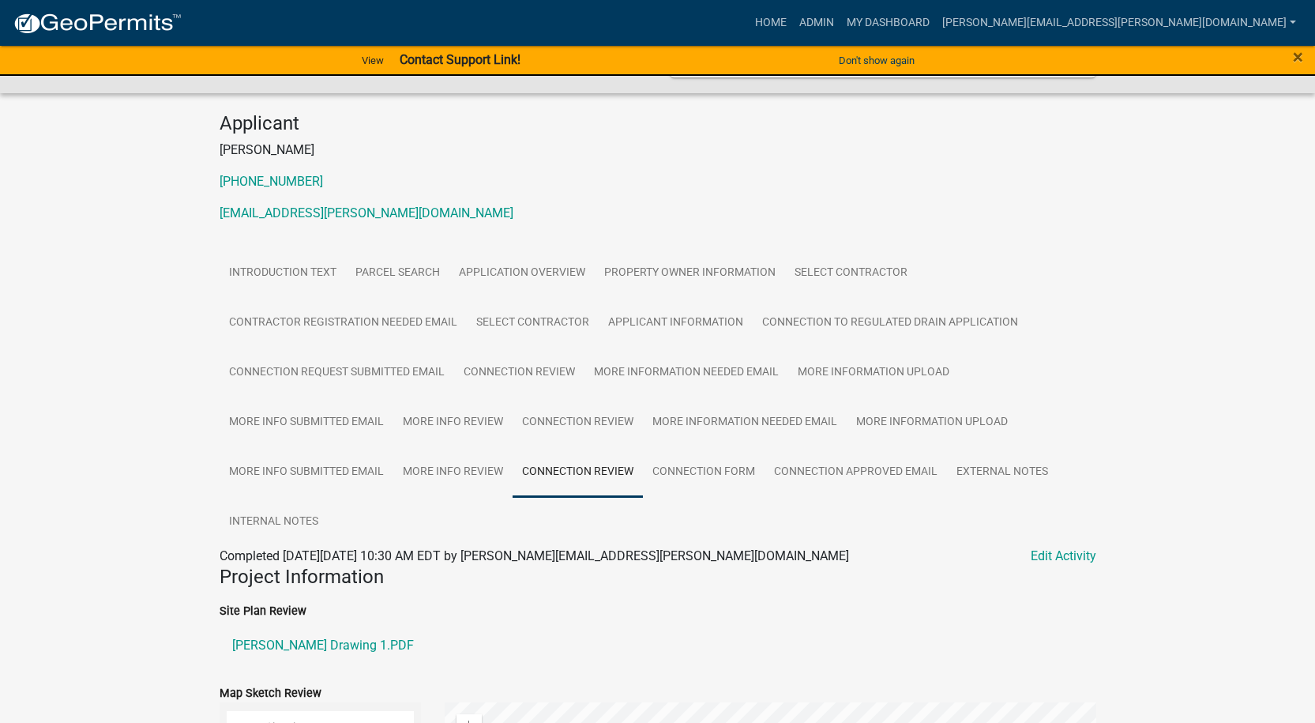
scroll to position [0, 0]
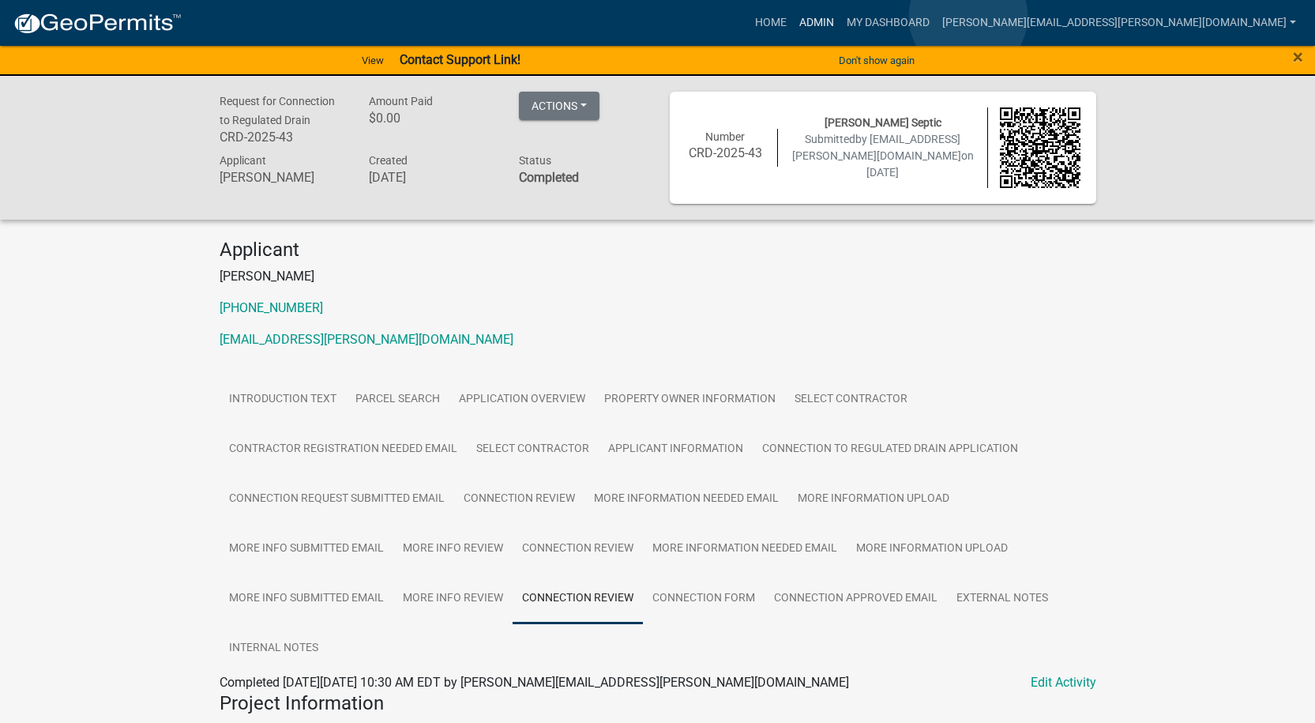
click at [840, 17] on link "Admin" at bounding box center [816, 23] width 47 height 30
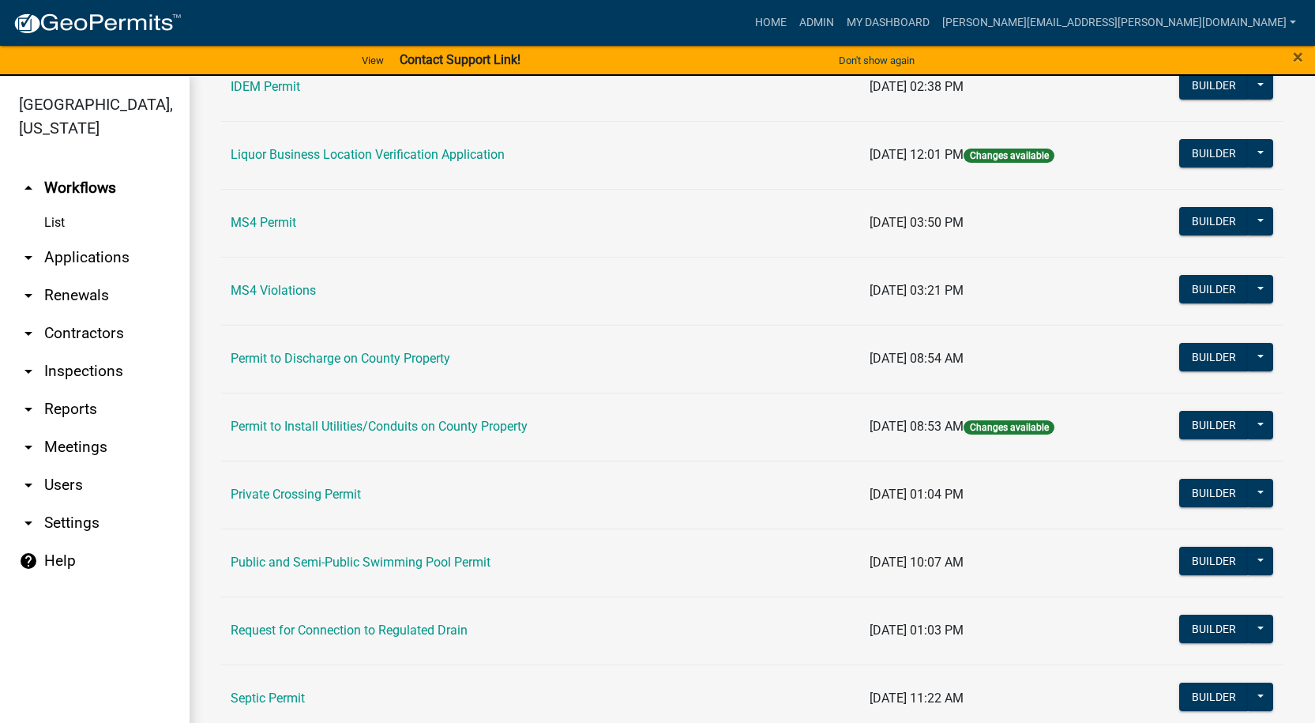
scroll to position [1372, 0]
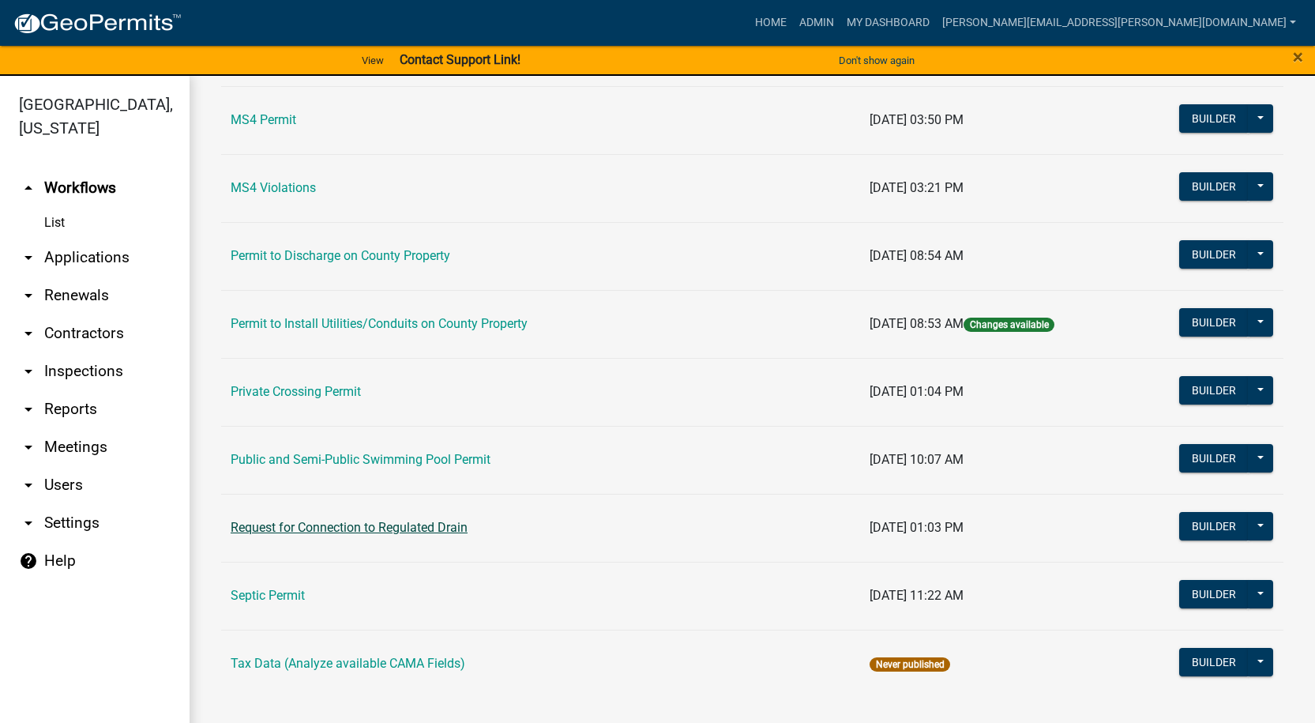
click at [359, 523] on link "Request for Connection to Regulated Drain" at bounding box center [349, 527] width 237 height 15
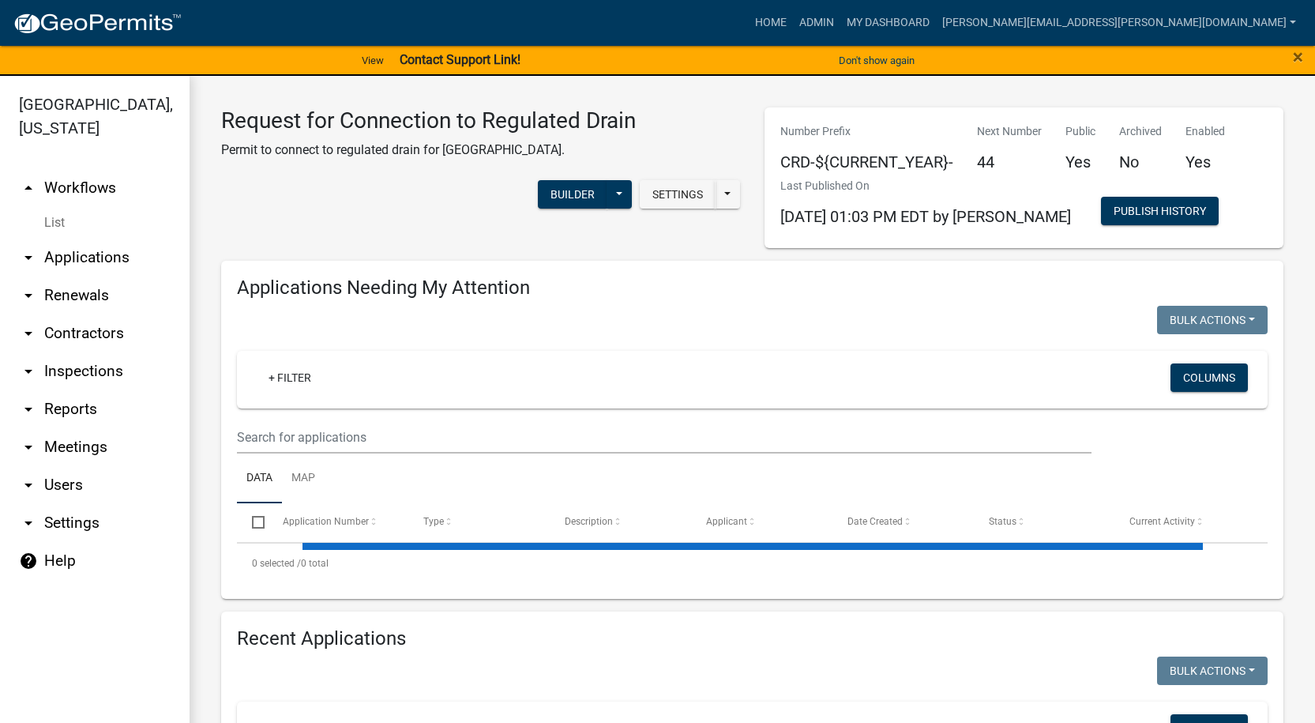
select select "1: 25"
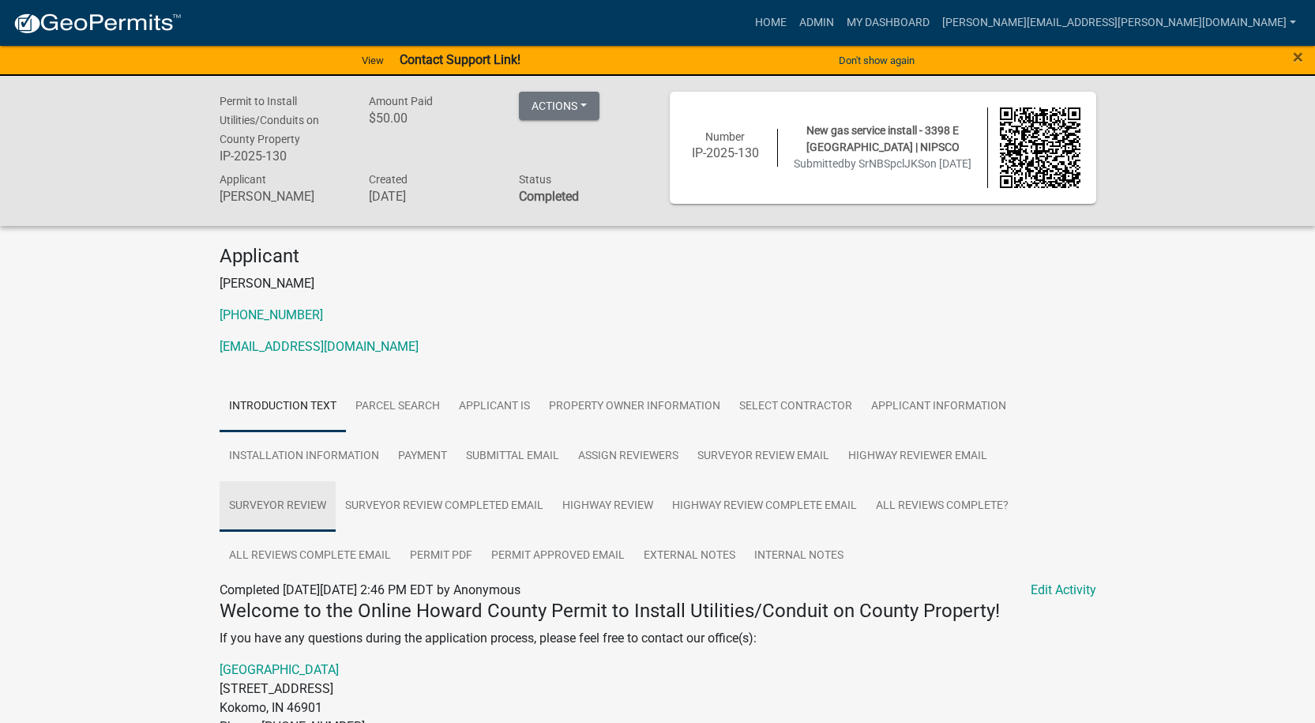
click at [250, 504] on link "Surveyor Review" at bounding box center [278, 506] width 116 height 51
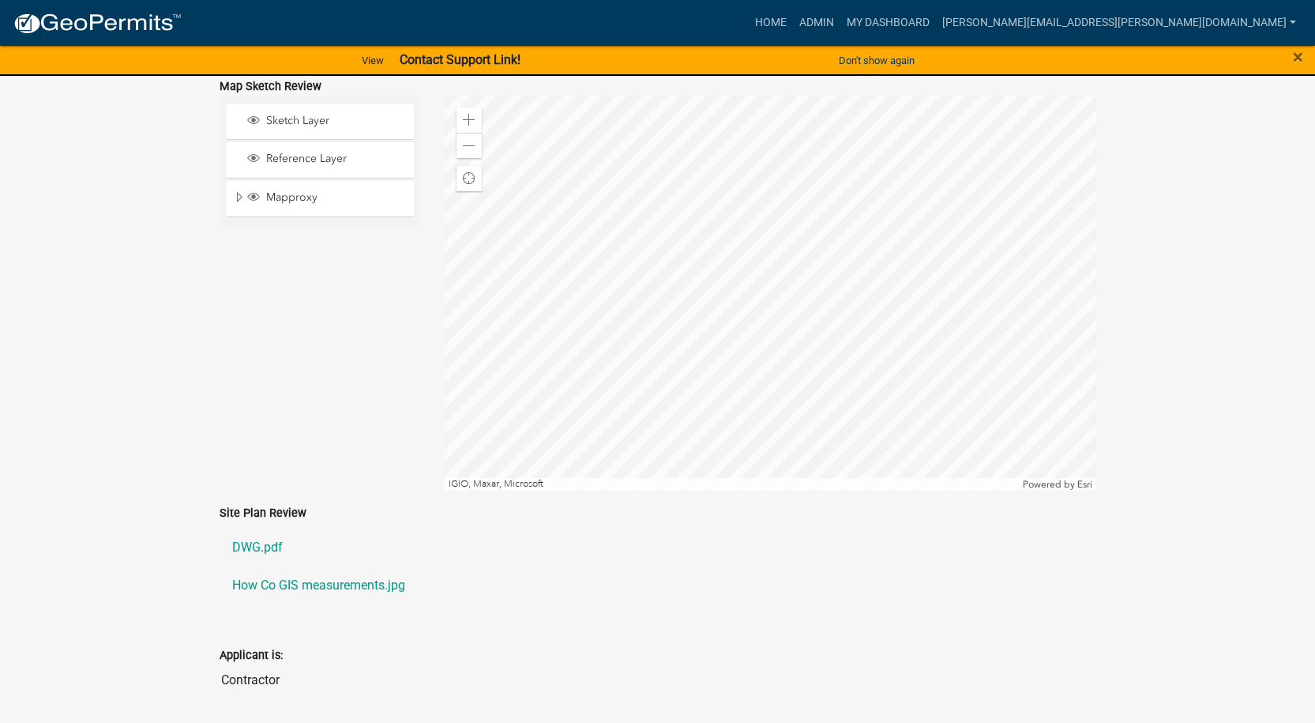
scroll to position [790, 0]
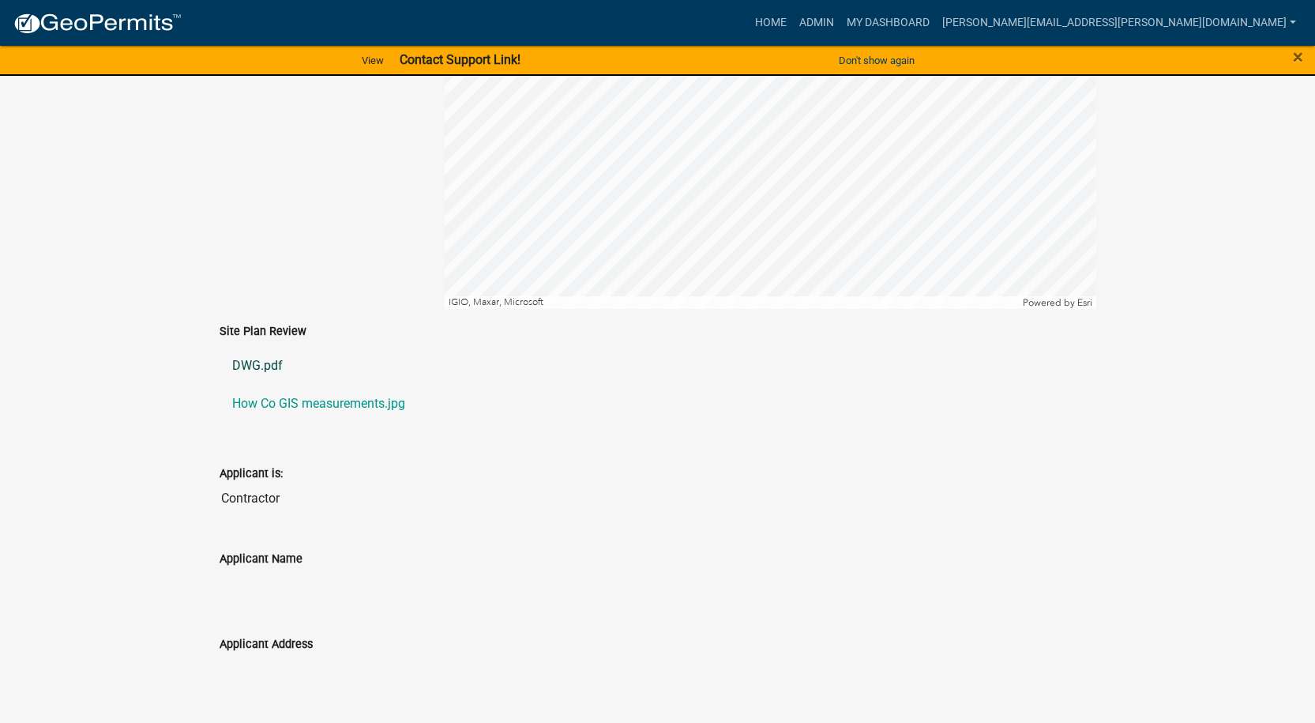
click at [247, 363] on link "DWG.pdf" at bounding box center [658, 366] width 877 height 38
click at [308, 401] on link "How Co GIS measurements.jpg" at bounding box center [658, 404] width 877 height 38
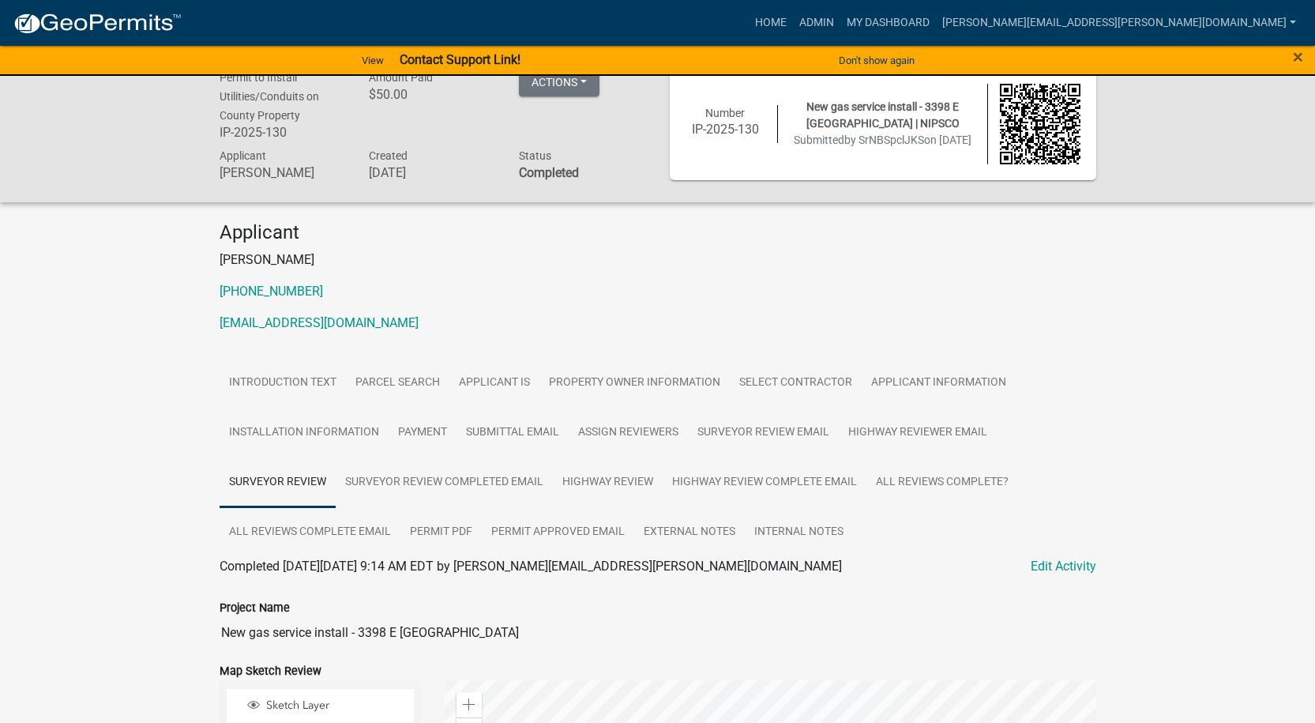
scroll to position [0, 0]
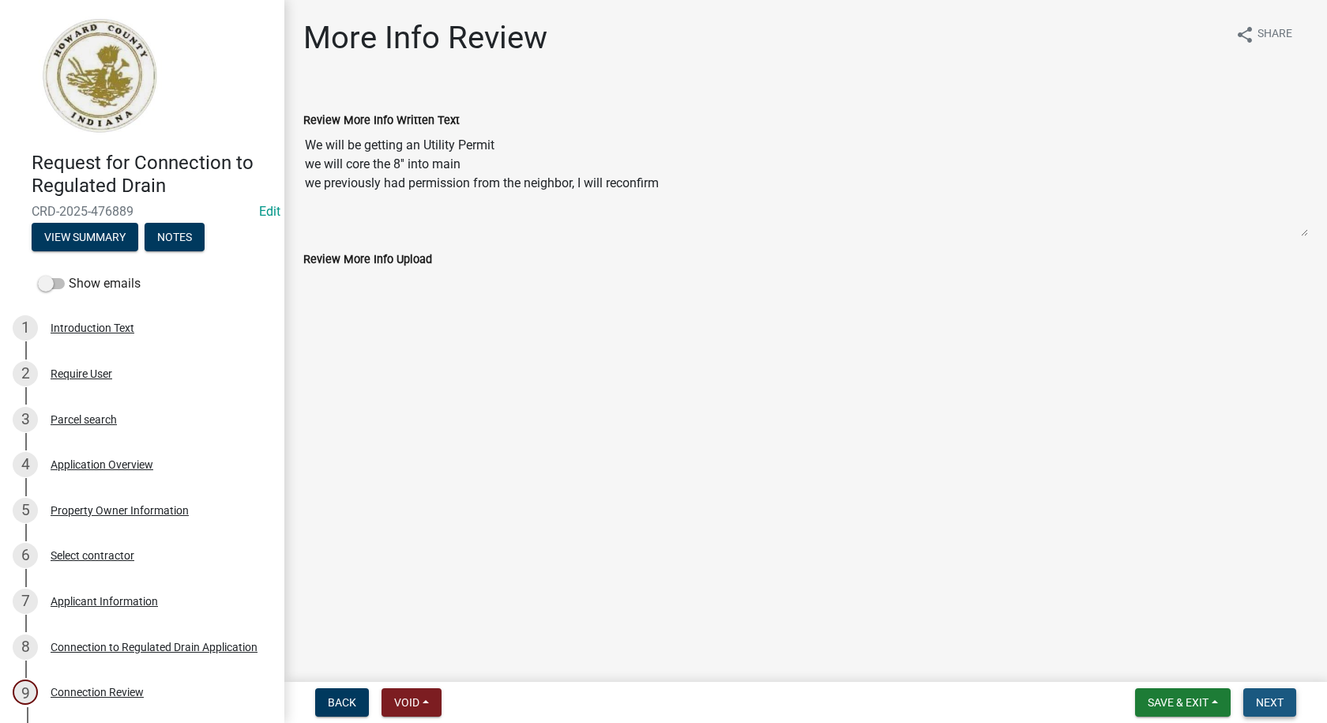
click at [1266, 702] on span "Next" at bounding box center [1270, 702] width 28 height 13
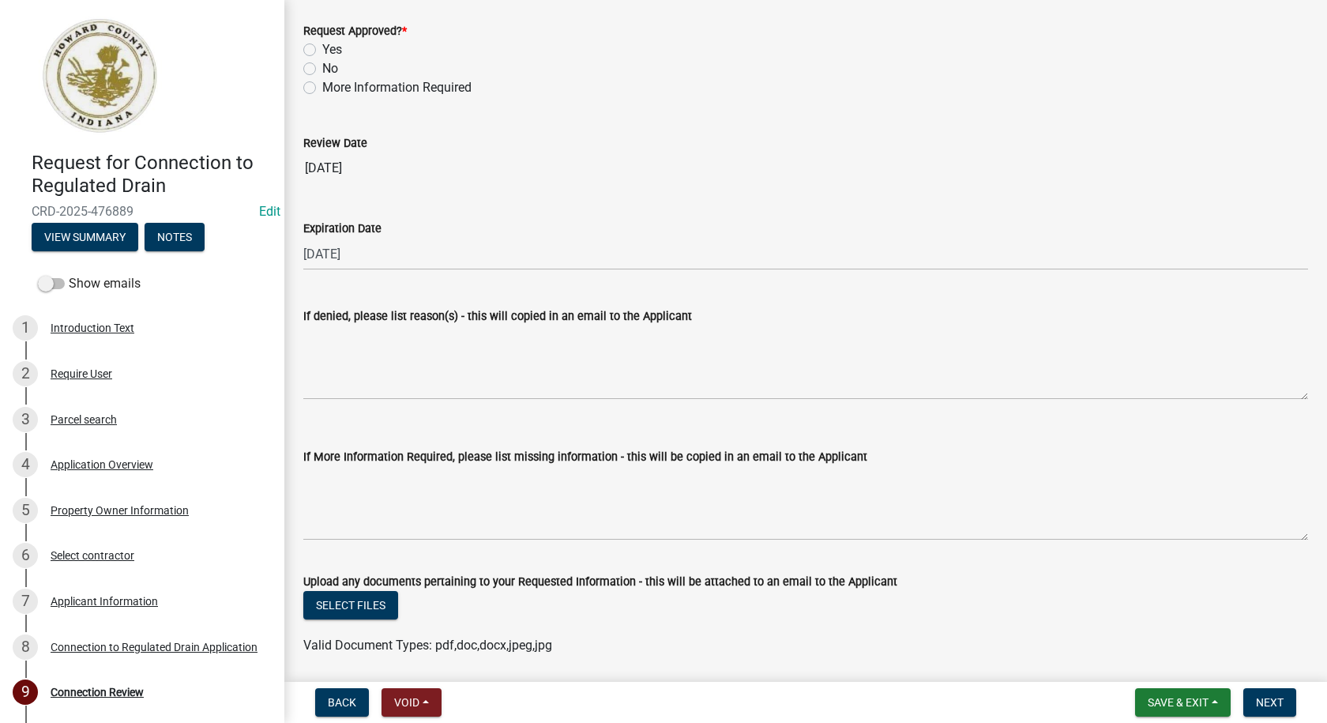
scroll to position [2997, 0]
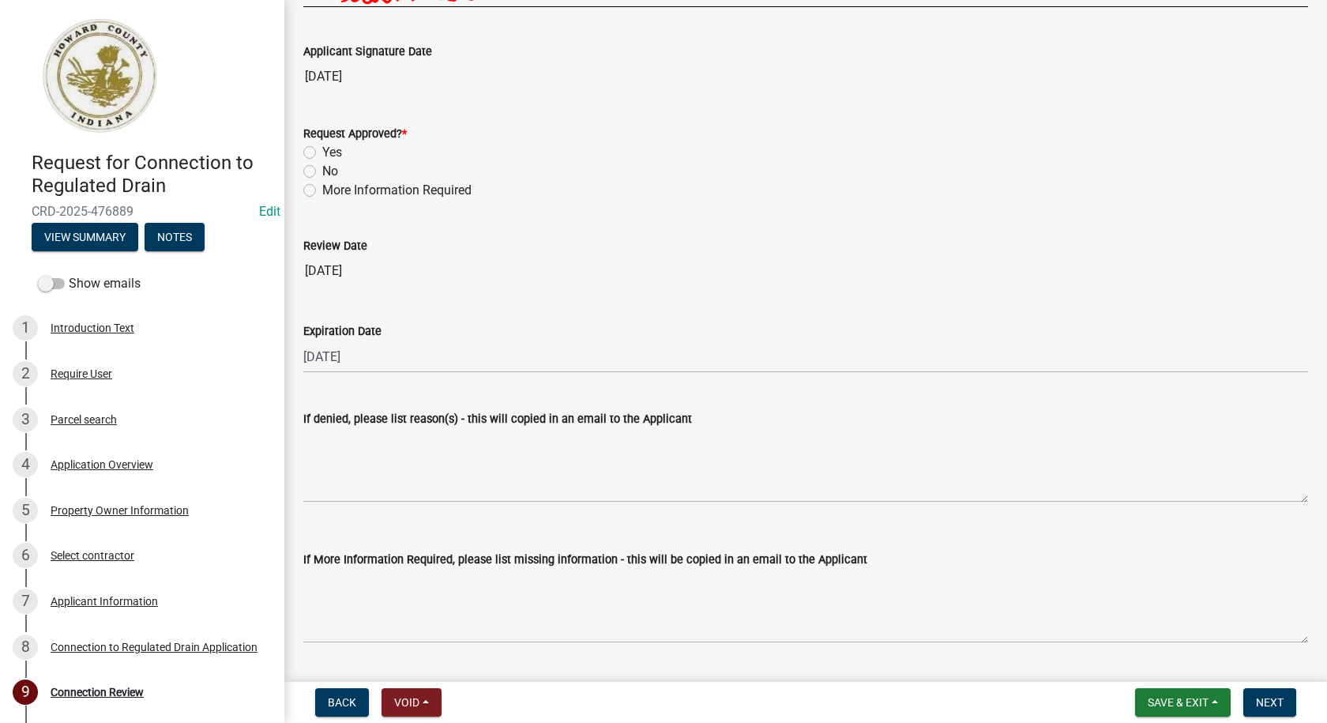
click at [322, 151] on label "Yes" at bounding box center [332, 152] width 20 height 19
click at [322, 151] on input "Yes" at bounding box center [327, 148] width 10 height 10
radio input "true"
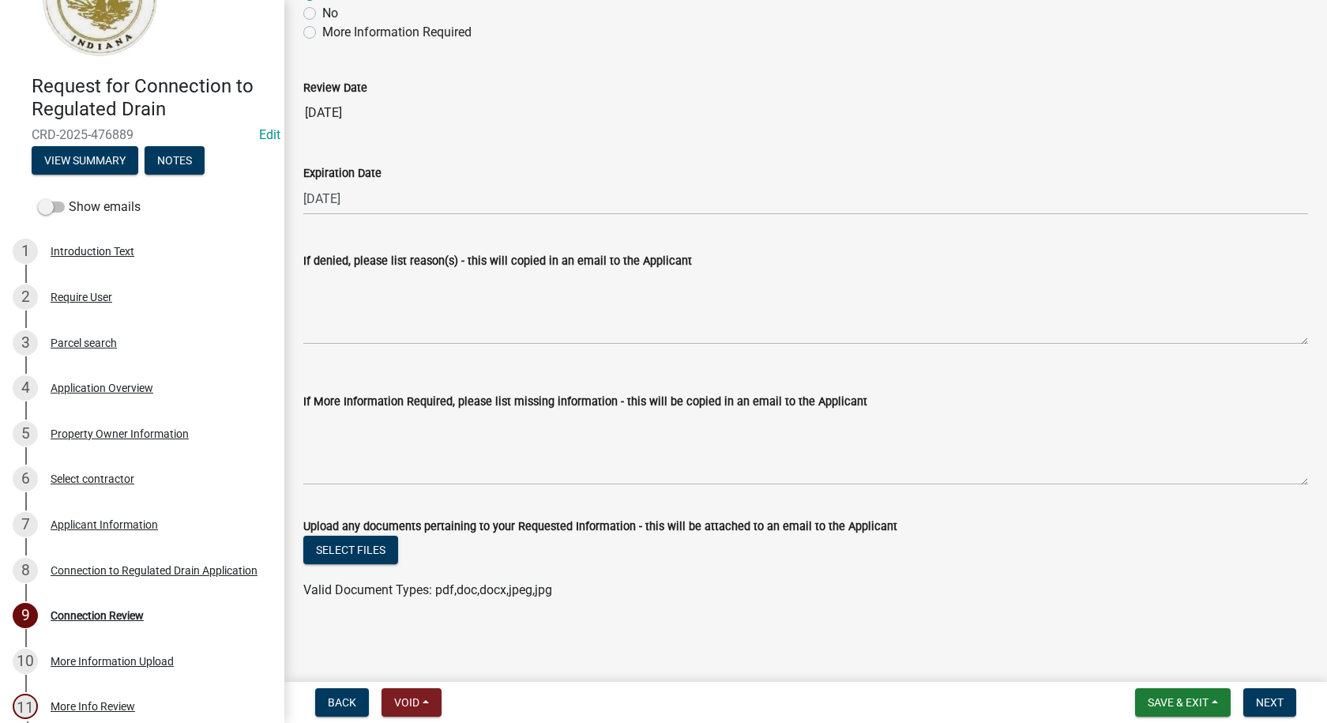
scroll to position [135, 0]
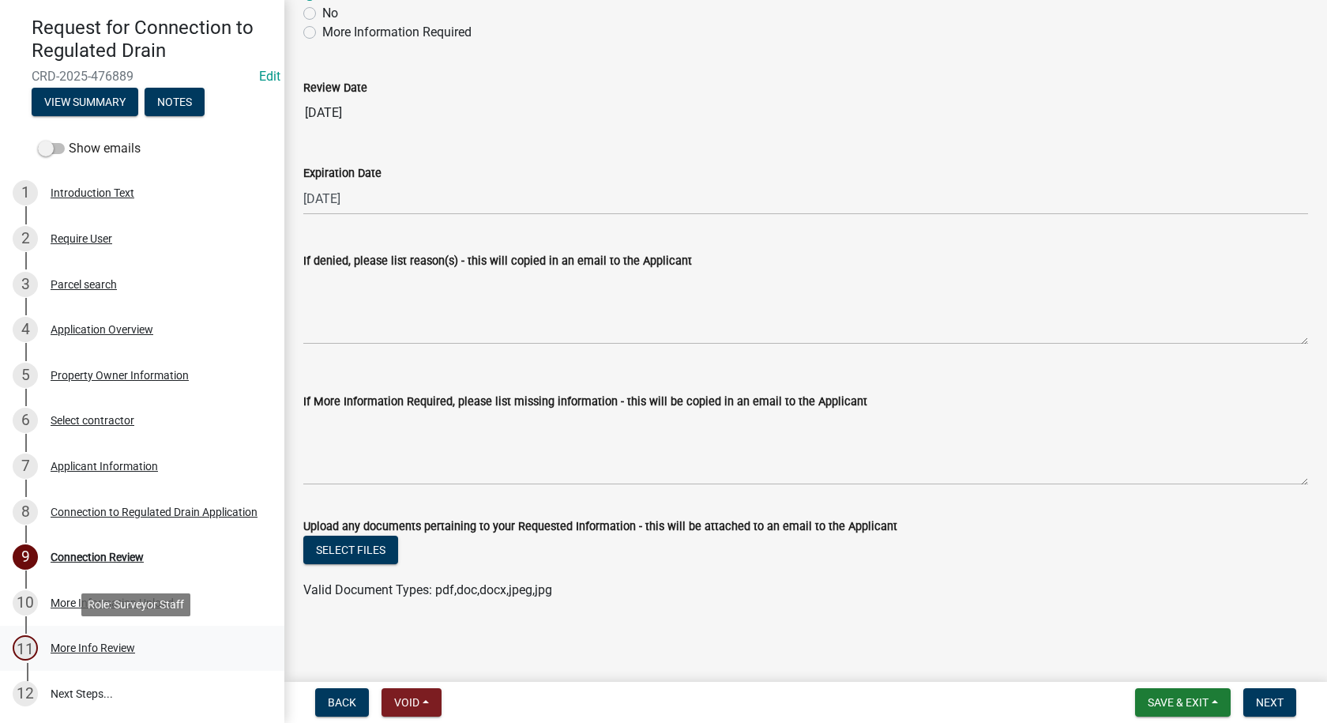
click at [86, 645] on div "More Info Review" at bounding box center [93, 647] width 85 height 11
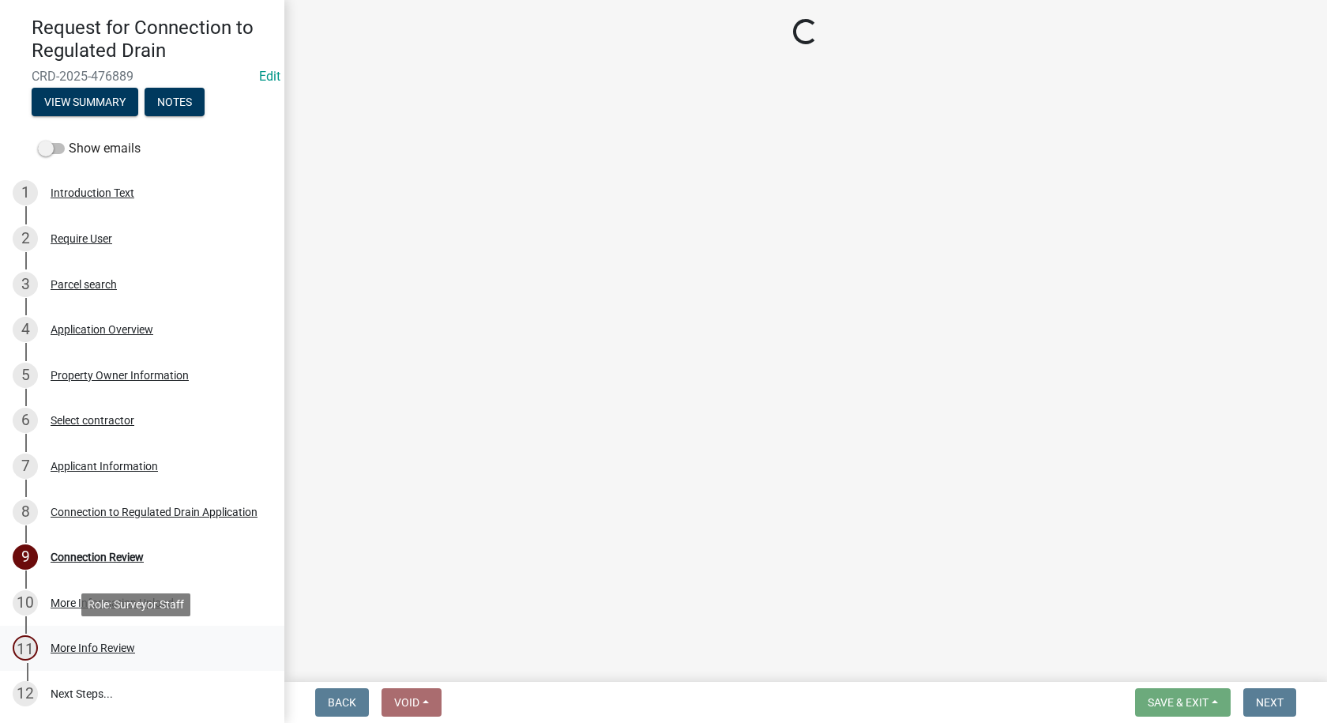
scroll to position [0, 0]
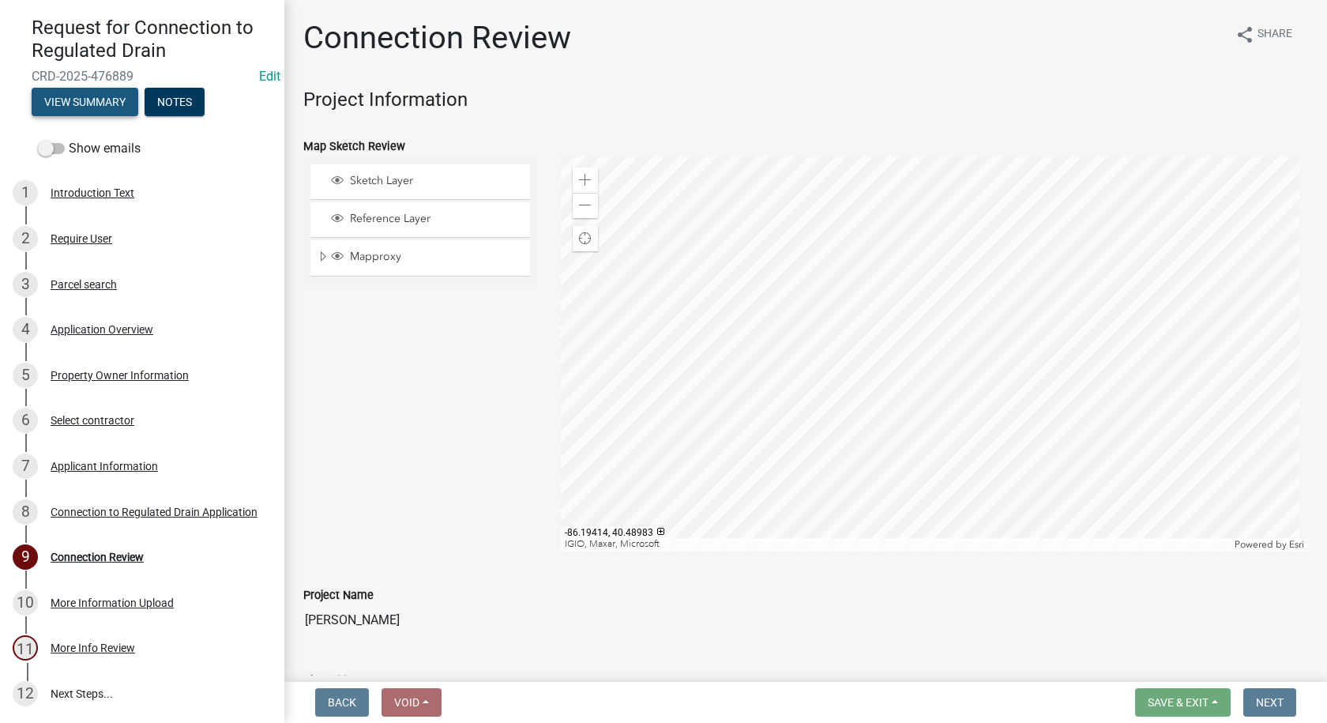
click at [107, 96] on button "View Summary" at bounding box center [85, 102] width 107 height 28
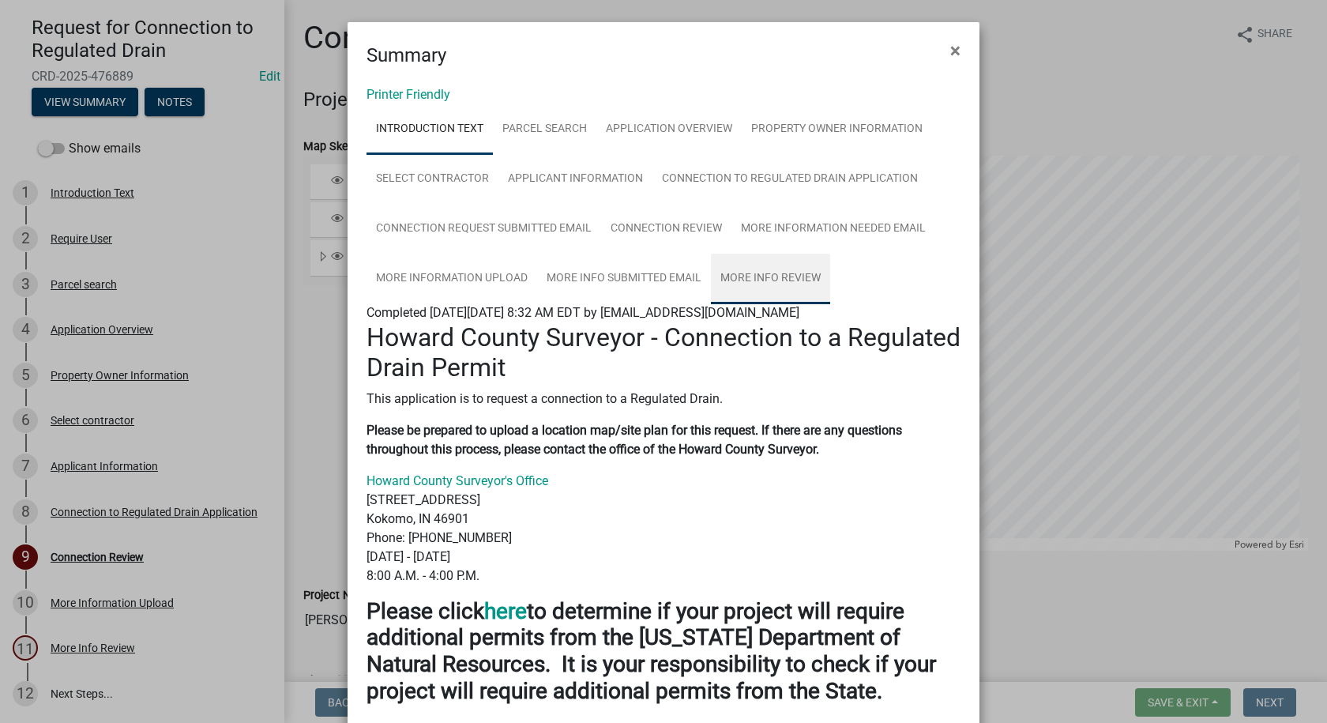
click at [742, 273] on link "More Info Review" at bounding box center [770, 279] width 119 height 51
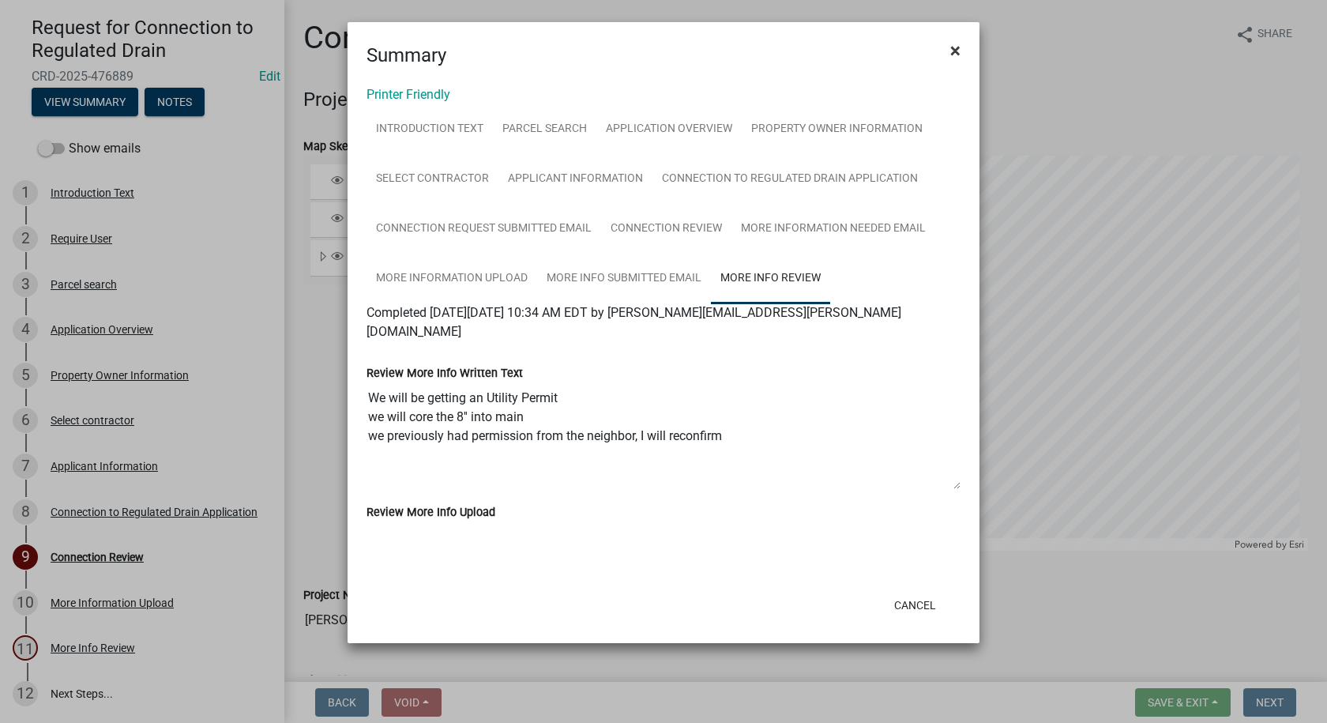
click at [957, 51] on span "×" at bounding box center [955, 50] width 10 height 22
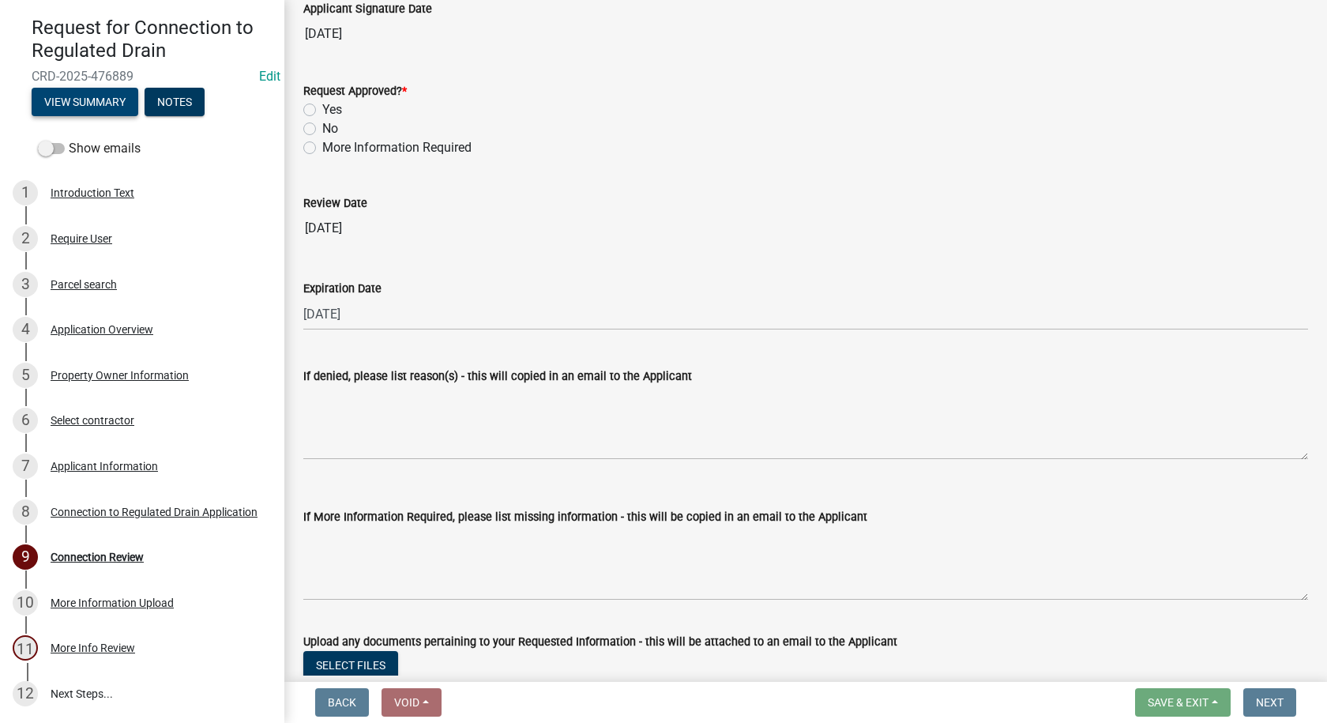
scroll to position [2997, 0]
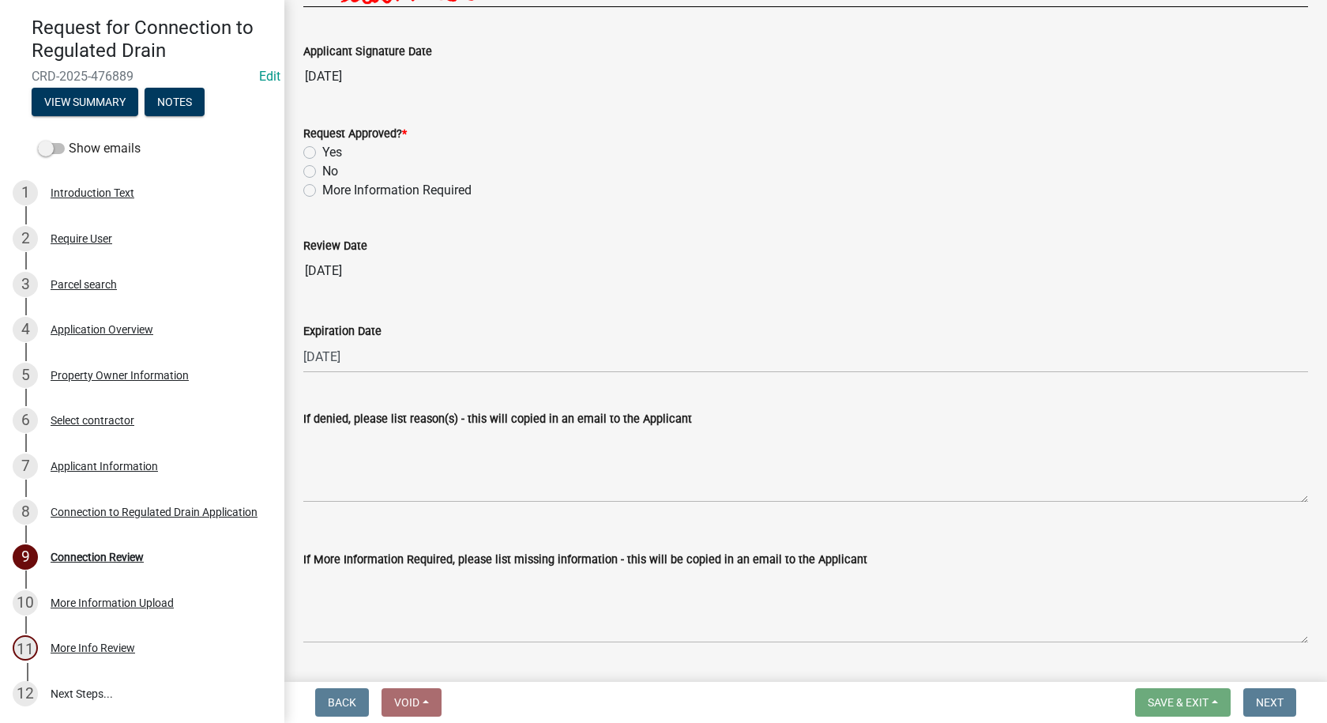
click at [322, 152] on label "Yes" at bounding box center [332, 152] width 20 height 19
click at [322, 152] on input "Yes" at bounding box center [327, 148] width 10 height 10
radio input "true"
click at [811, 702] on div "Back Void Withdraw Lock Expire Void Save & Exit Save Save & Exit Next" at bounding box center [805, 702] width 1017 height 28
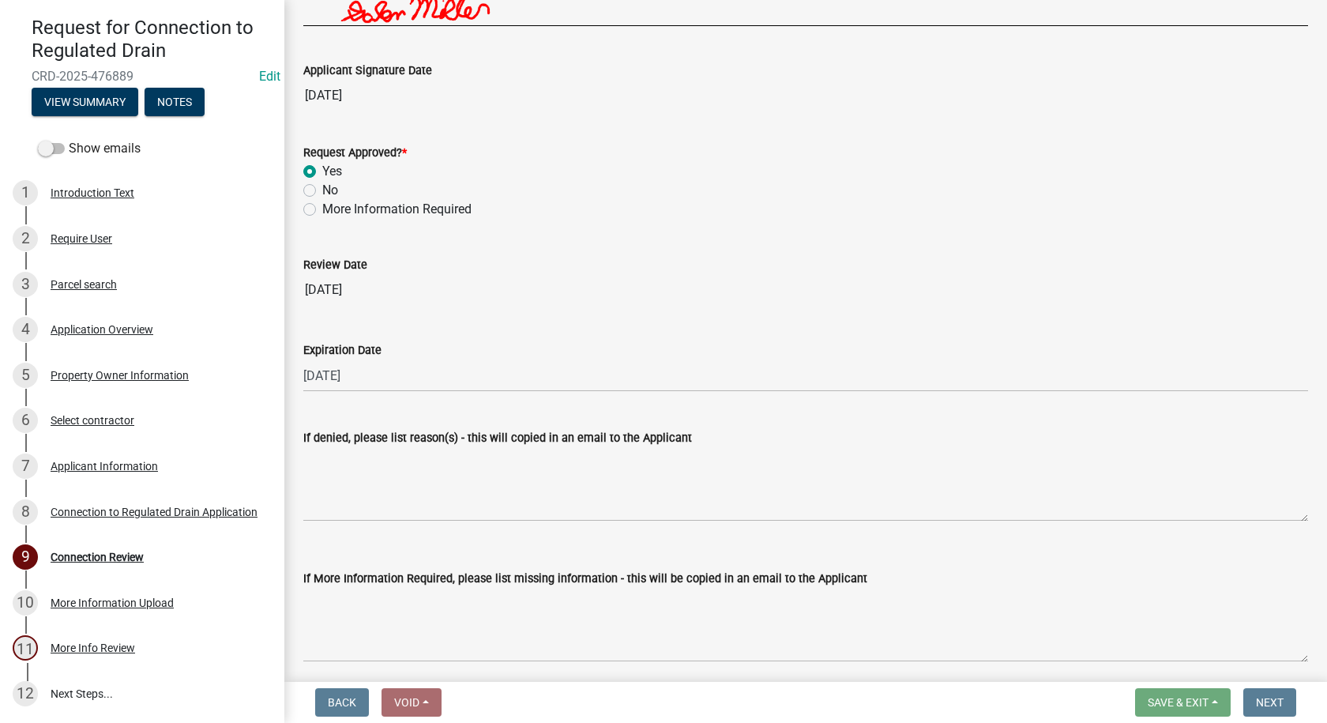
scroll to position [3155, 0]
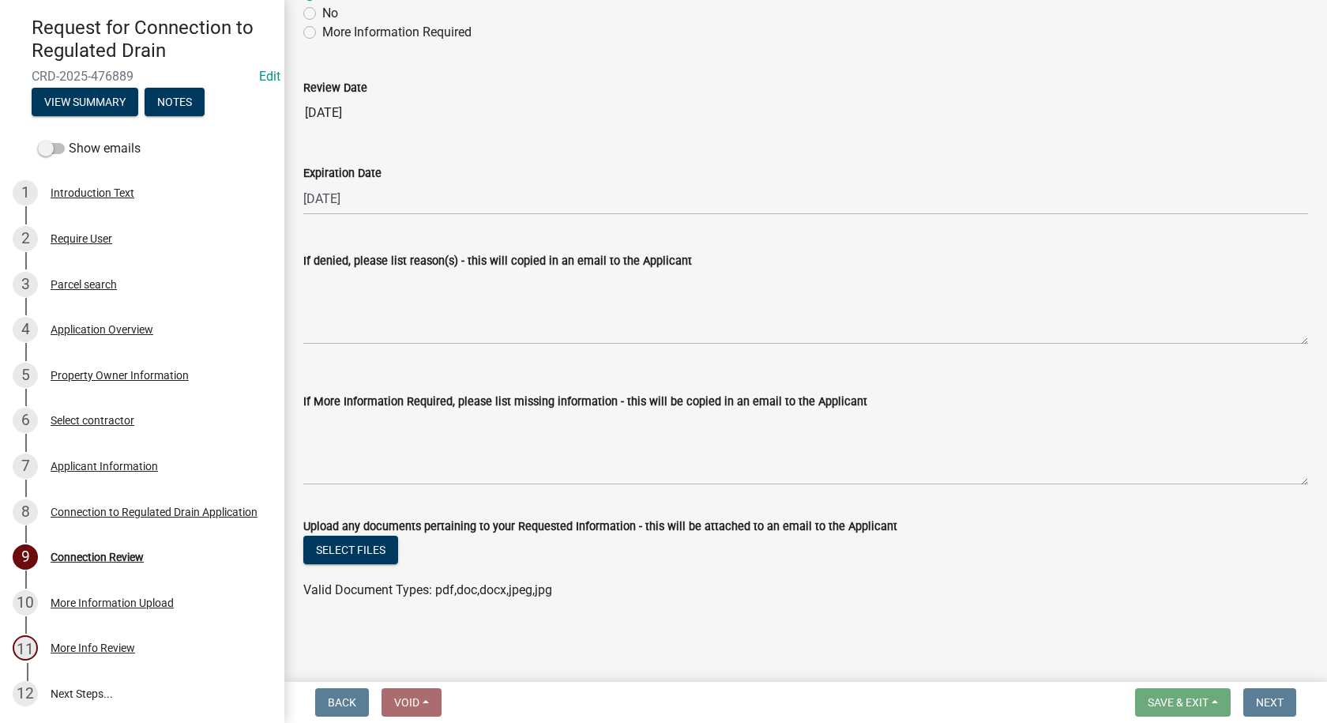
click at [926, 720] on nav "Back Void Withdraw Lock Expire Void Save & Exit Save Save & Exit Next" at bounding box center [805, 702] width 1043 height 41
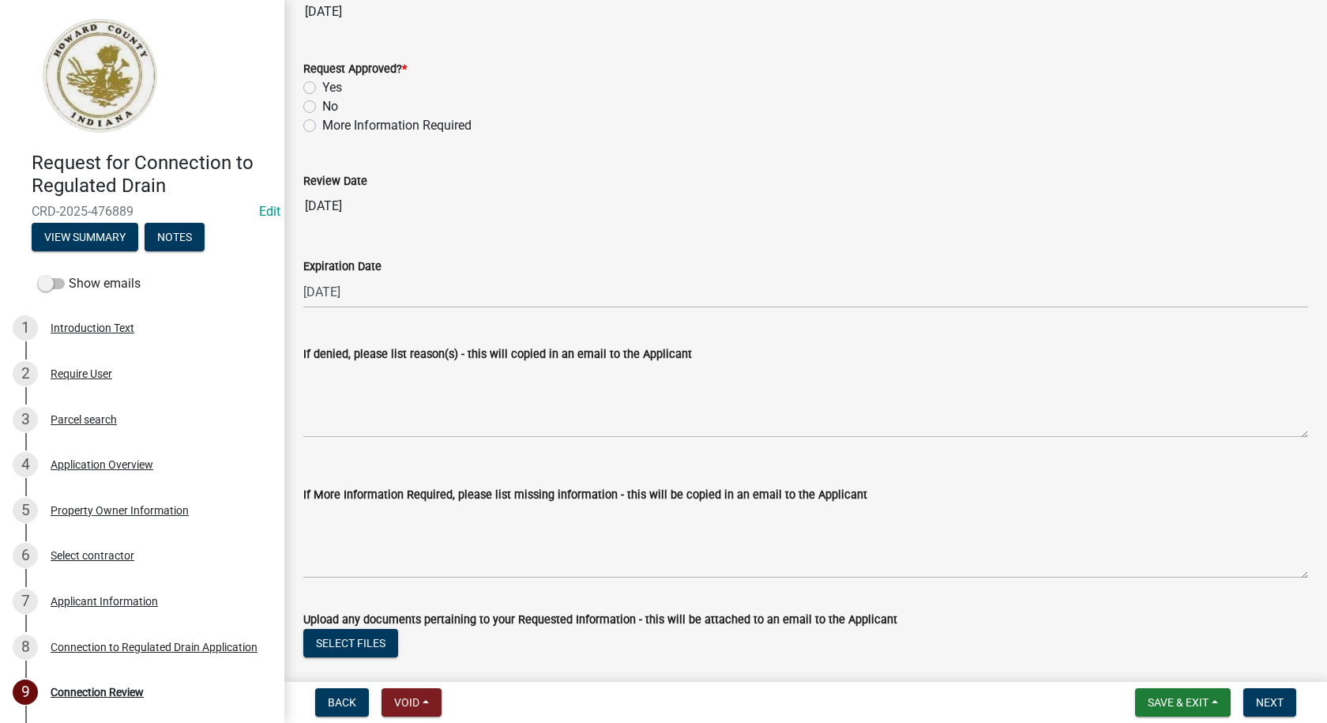
scroll to position [3155, 0]
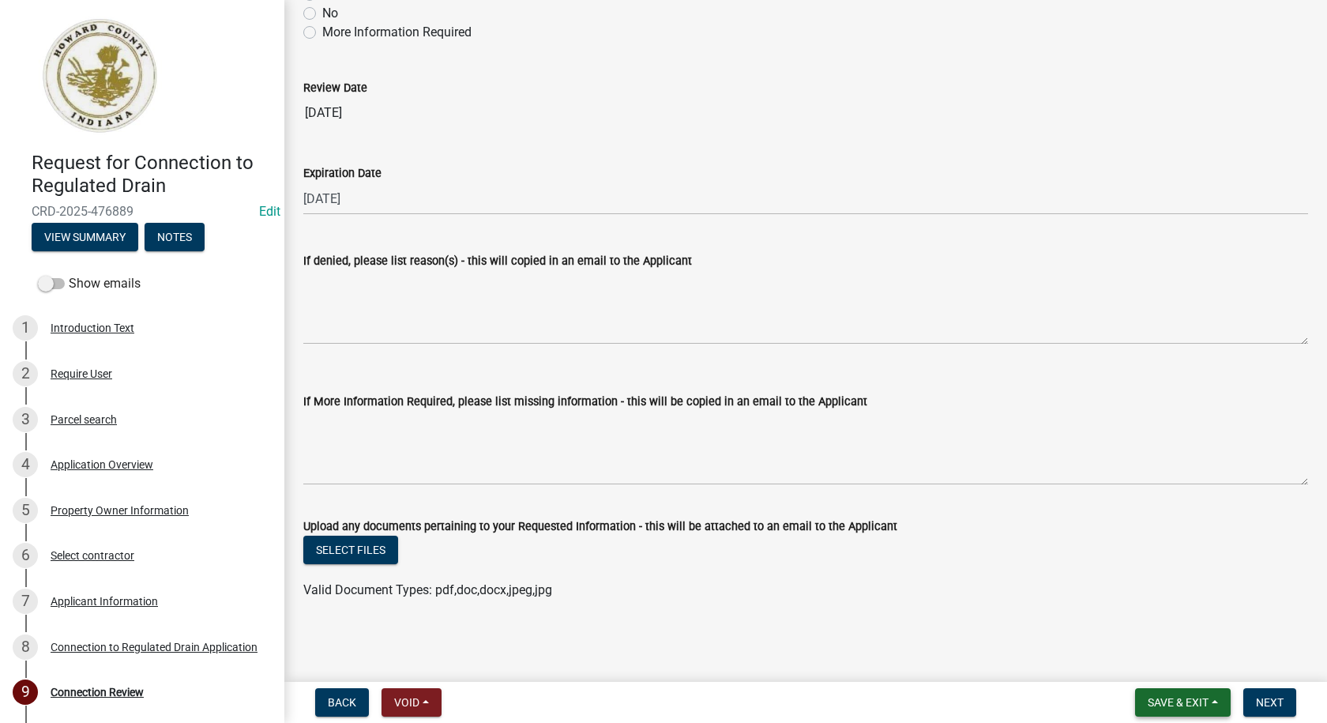
click at [1216, 699] on button "Save & Exit" at bounding box center [1183, 702] width 96 height 28
click at [1157, 656] on button "Save & Exit" at bounding box center [1167, 661] width 126 height 38
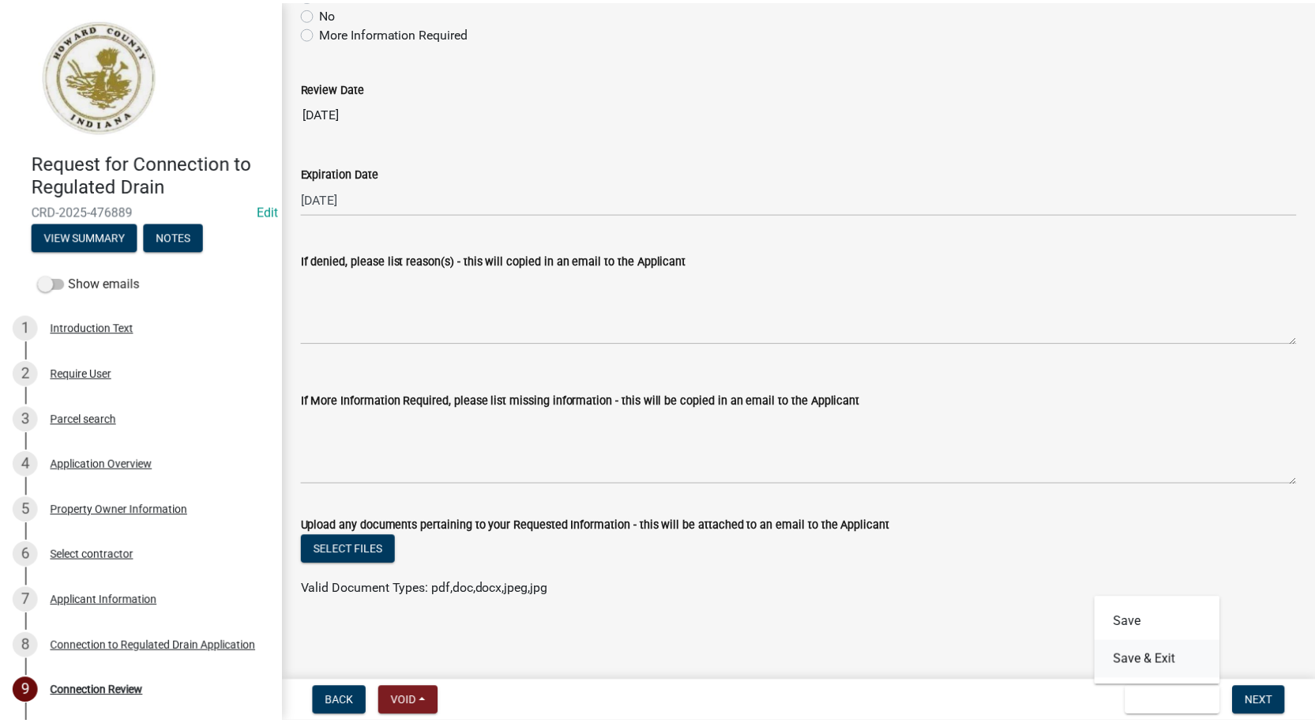
scroll to position [0, 0]
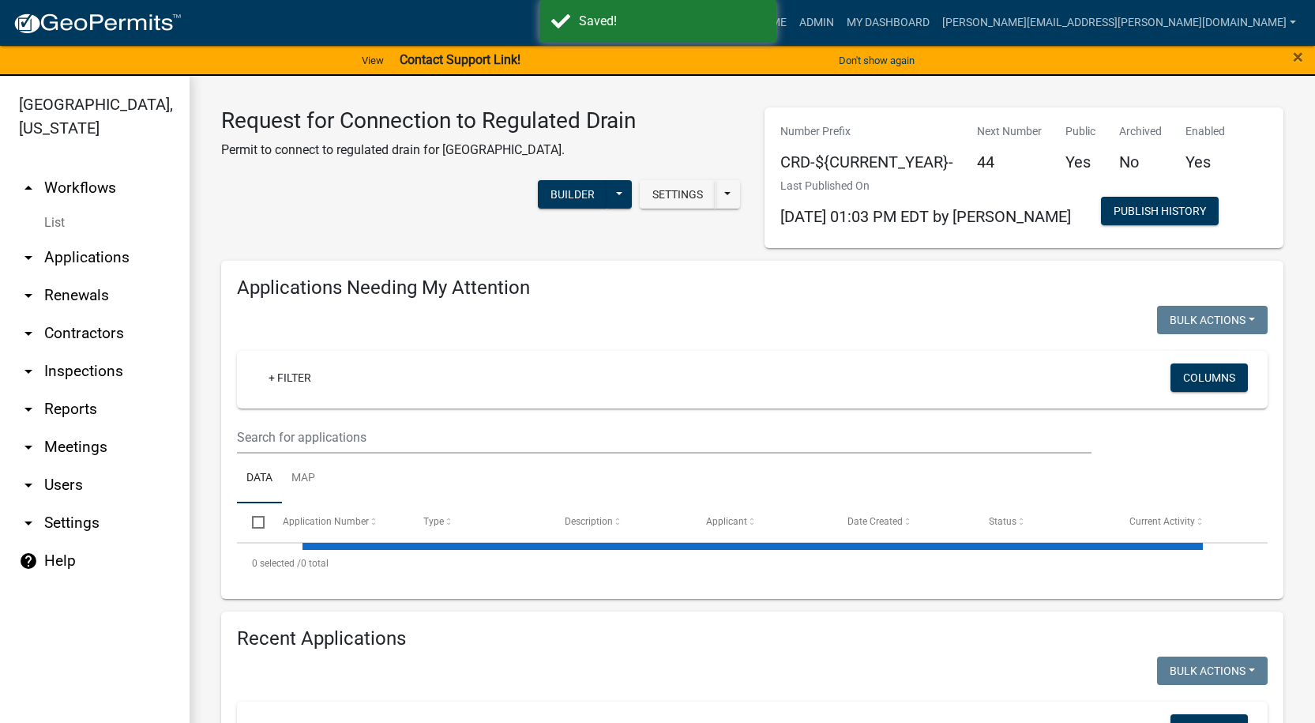
select select "1: 25"
